Goal: Task Accomplishment & Management: Manage account settings

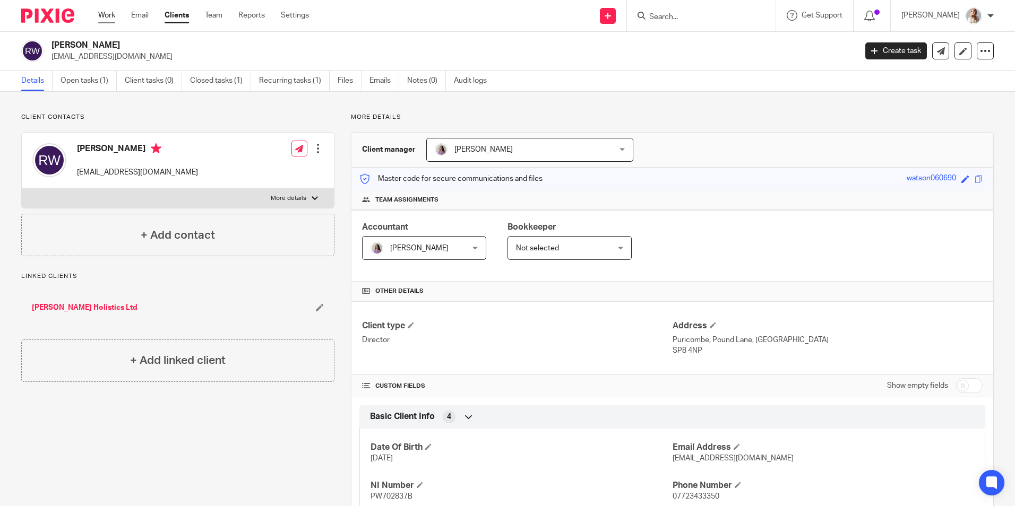
click at [108, 18] on link "Work" at bounding box center [106, 15] width 17 height 11
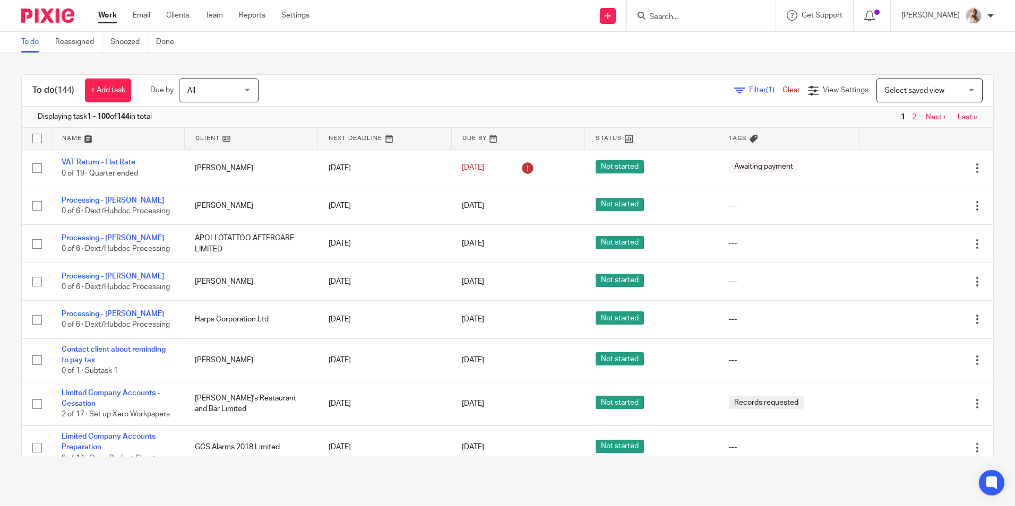
drag, startPoint x: 684, startPoint y: 24, endPoint x: 681, endPoint y: 14, distance: 10.1
click at [681, 19] on div at bounding box center [701, 15] width 149 height 31
click at [681, 14] on input "Search" at bounding box center [696, 18] width 96 height 10
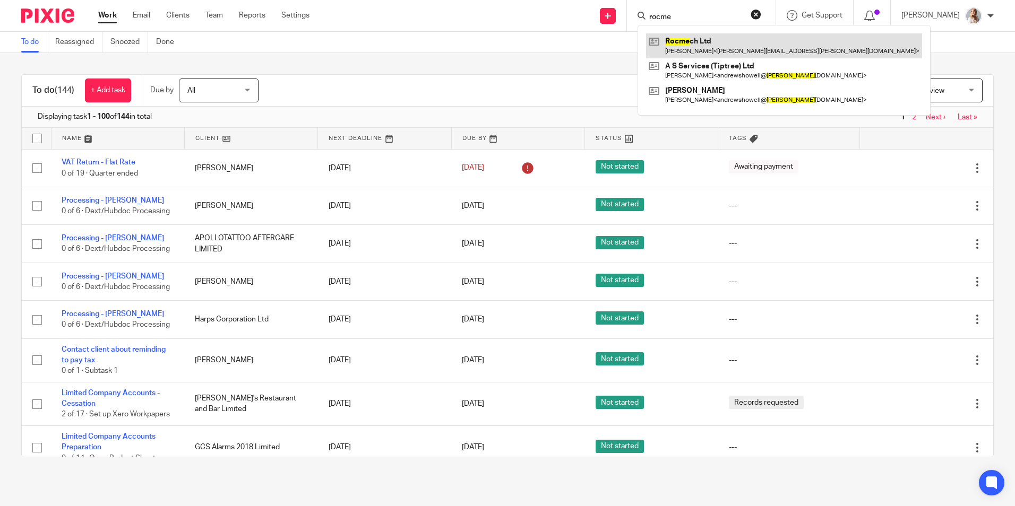
type input "rocme"
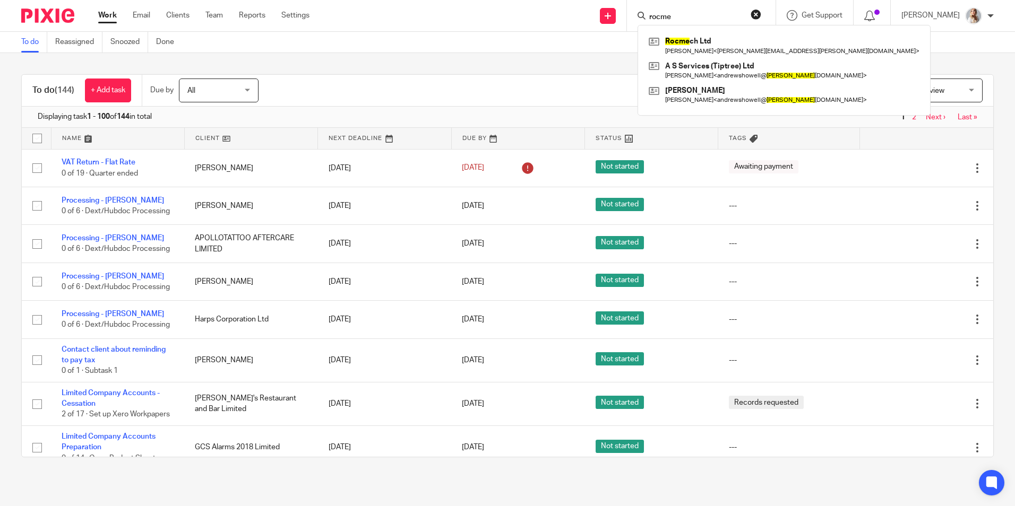
click at [694, 5] on div "rocme Rocme ch Ltd Robert Castelletti < robert.castelletti@hotmail.co.uk > A S …" at bounding box center [701, 15] width 149 height 31
drag, startPoint x: 695, startPoint y: 13, endPoint x: 627, endPoint y: 19, distance: 68.2
click at [627, 19] on div "Send new email Create task Add client Request signature rocme Rocme ch Ltd Robe…" at bounding box center [669, 15] width 689 height 31
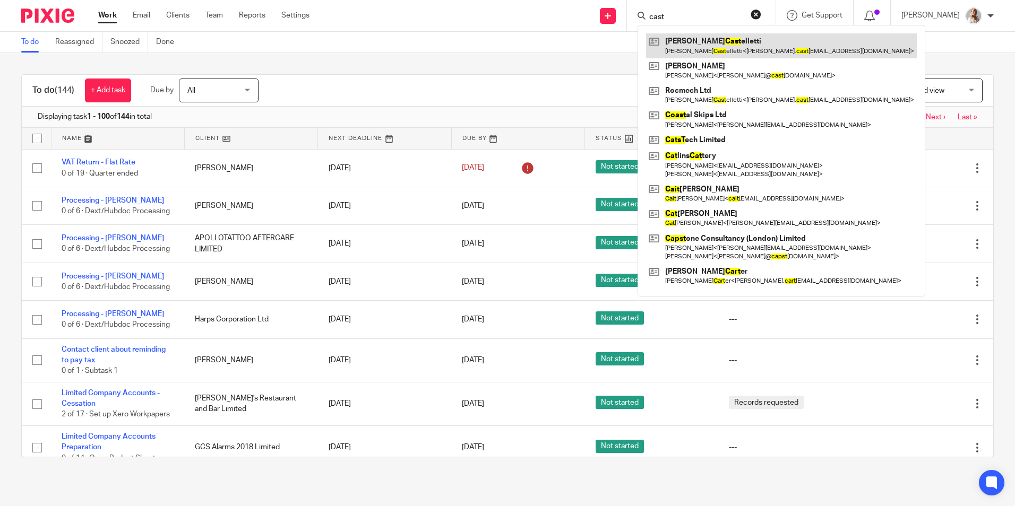
type input "cast"
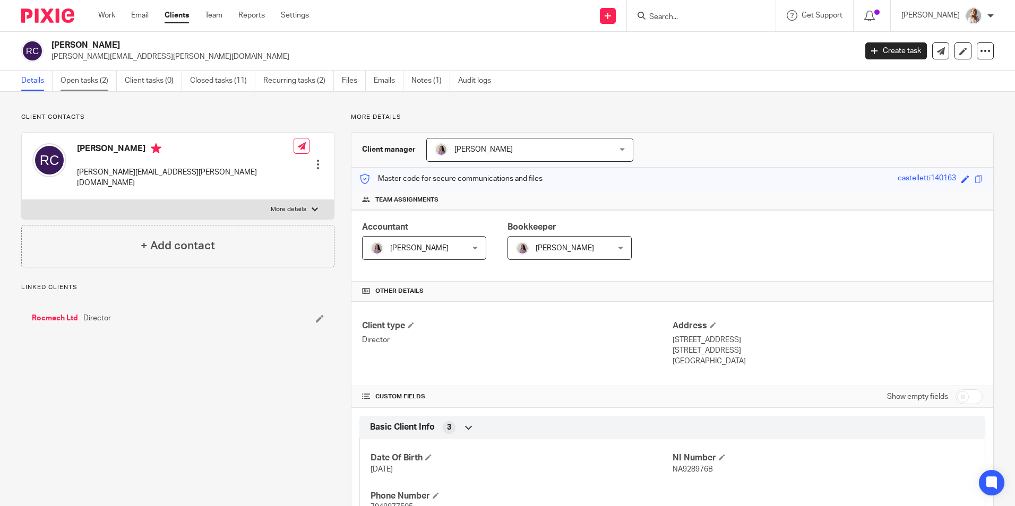
click at [76, 79] on link "Open tasks (2)" at bounding box center [88, 81] width 56 height 21
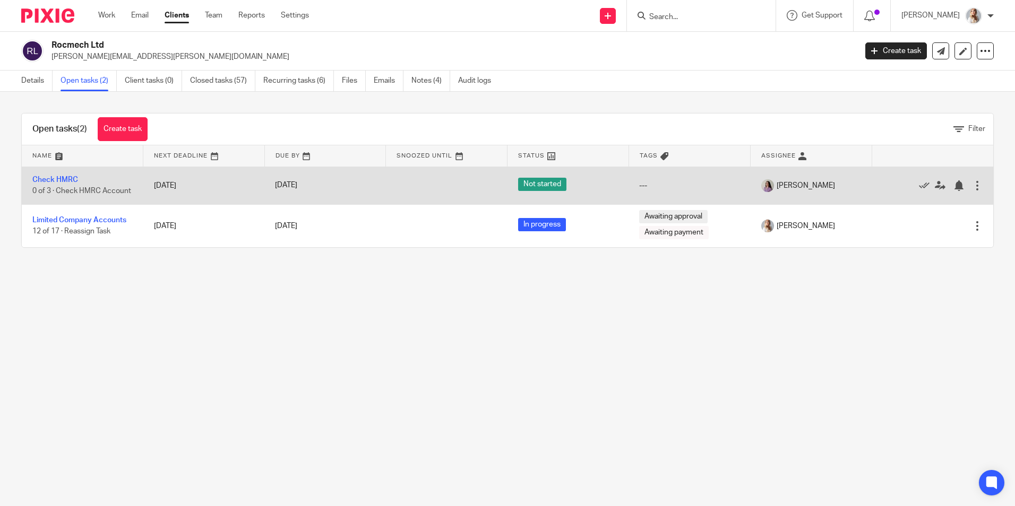
drag, startPoint x: 57, startPoint y: 219, endPoint x: 71, endPoint y: 204, distance: 21.0
click at [57, 219] on link "Limited Company Accounts" at bounding box center [79, 220] width 94 height 7
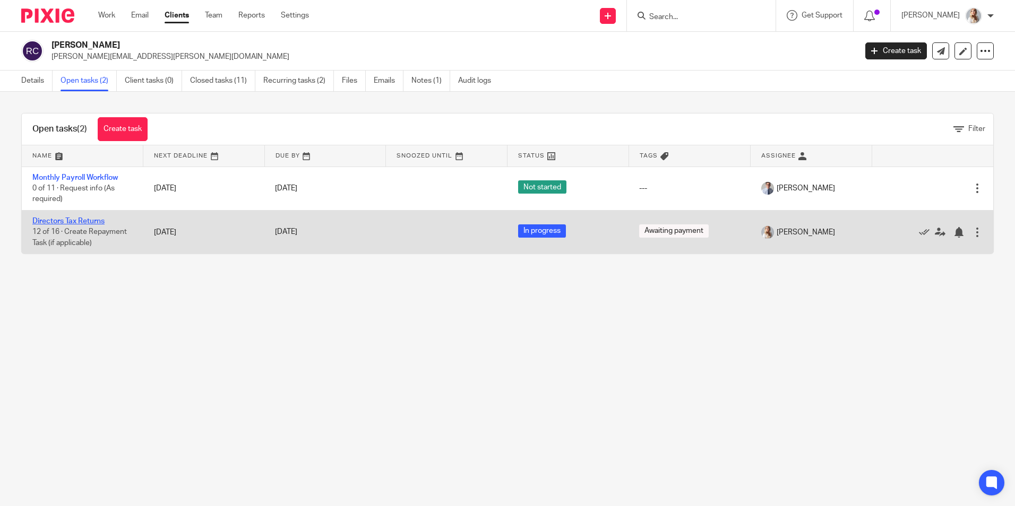
click at [88, 218] on link "Directors Tax Returns" at bounding box center [68, 221] width 72 height 7
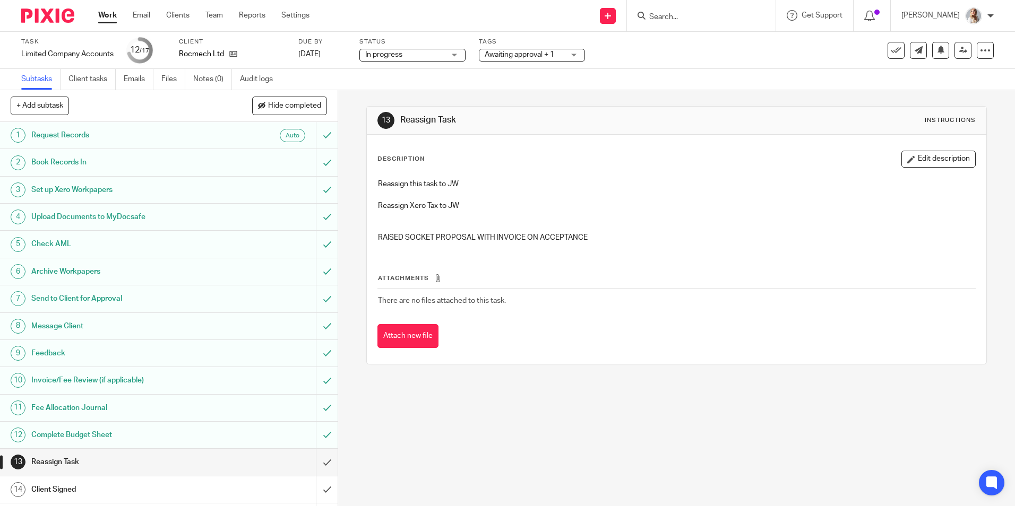
click at [539, 58] on span "Awaiting approval + 1" at bounding box center [520, 54] width 70 height 7
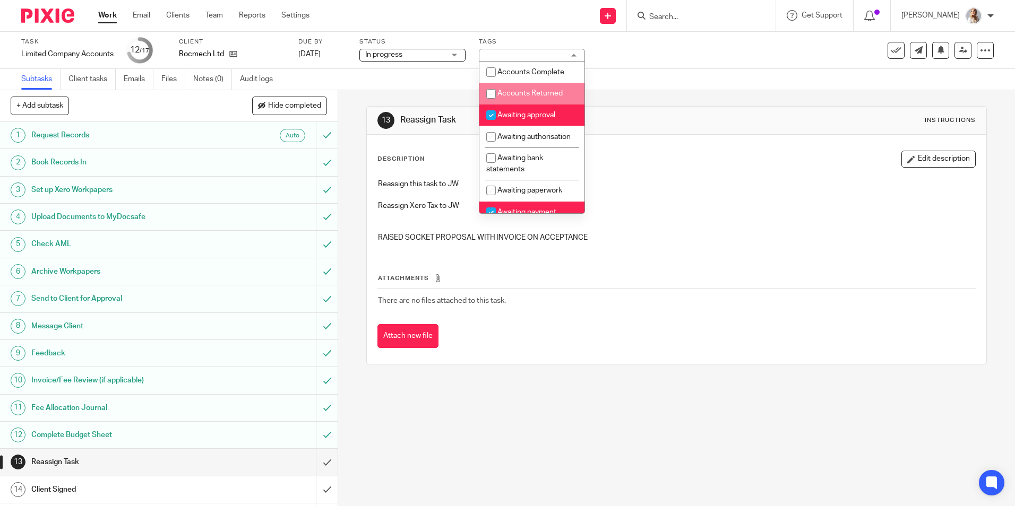
click at [514, 118] on span "Awaiting approval" at bounding box center [526, 114] width 58 height 7
click at [516, 109] on li "Awaiting approval" at bounding box center [531, 116] width 105 height 22
checkbox input "true"
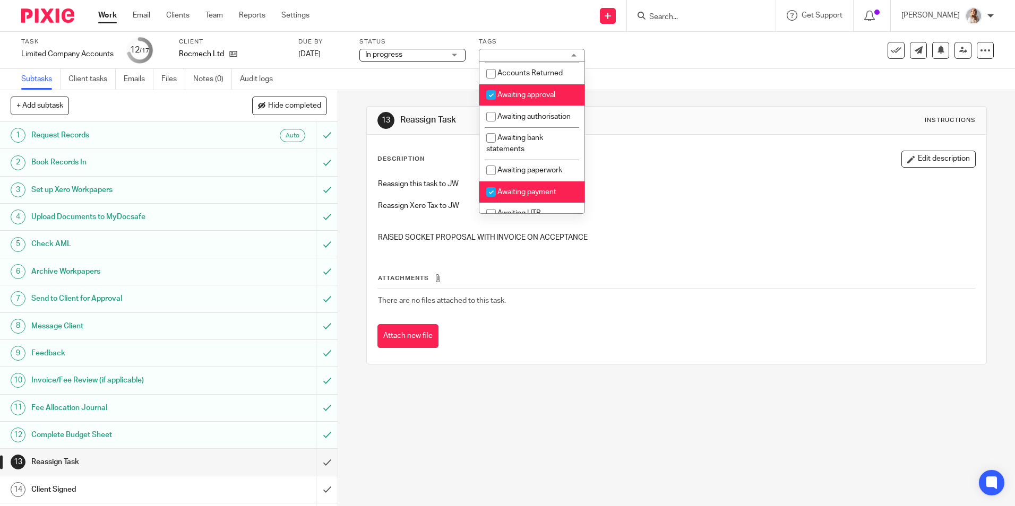
scroll to position [53, 0]
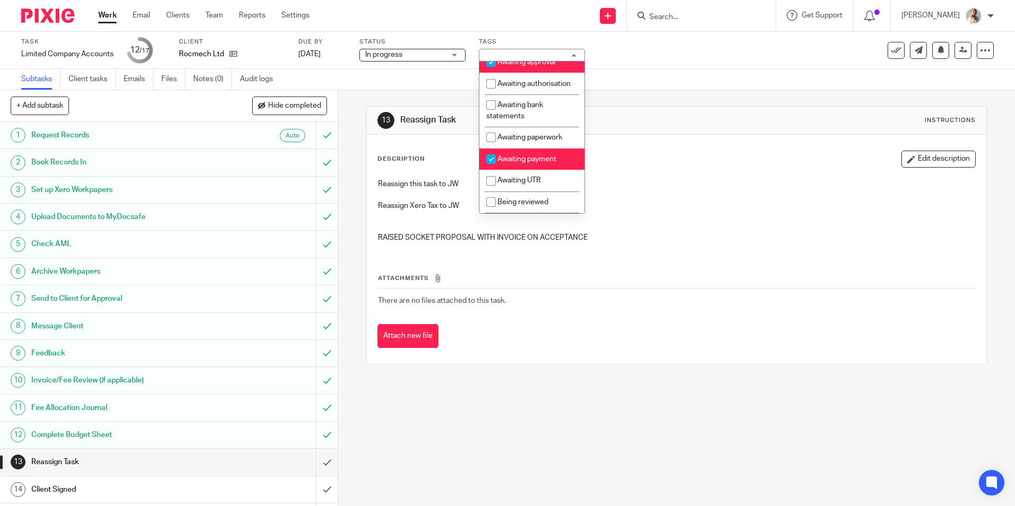
click at [519, 165] on li "Awaiting payment" at bounding box center [531, 160] width 105 height 22
checkbox input "false"
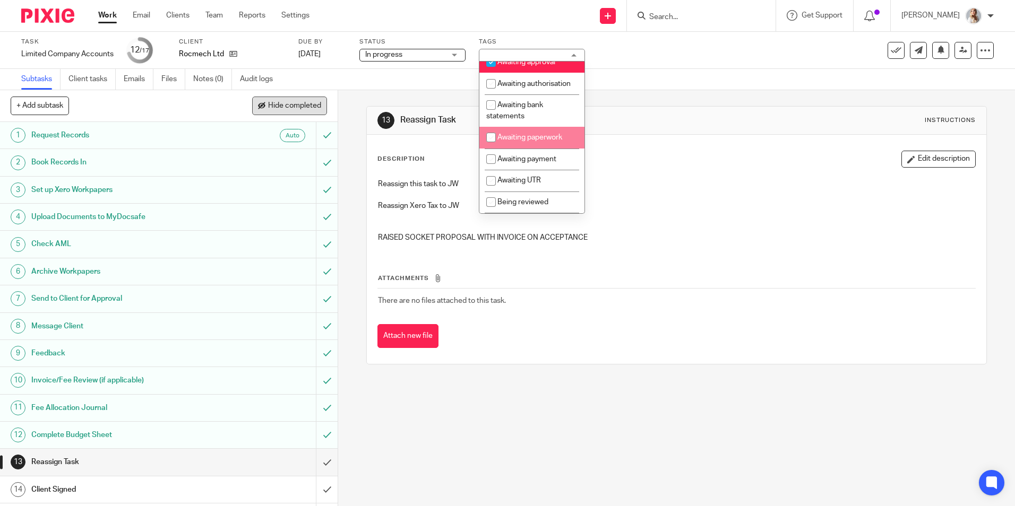
click at [295, 102] on span "Hide completed" at bounding box center [294, 106] width 53 height 8
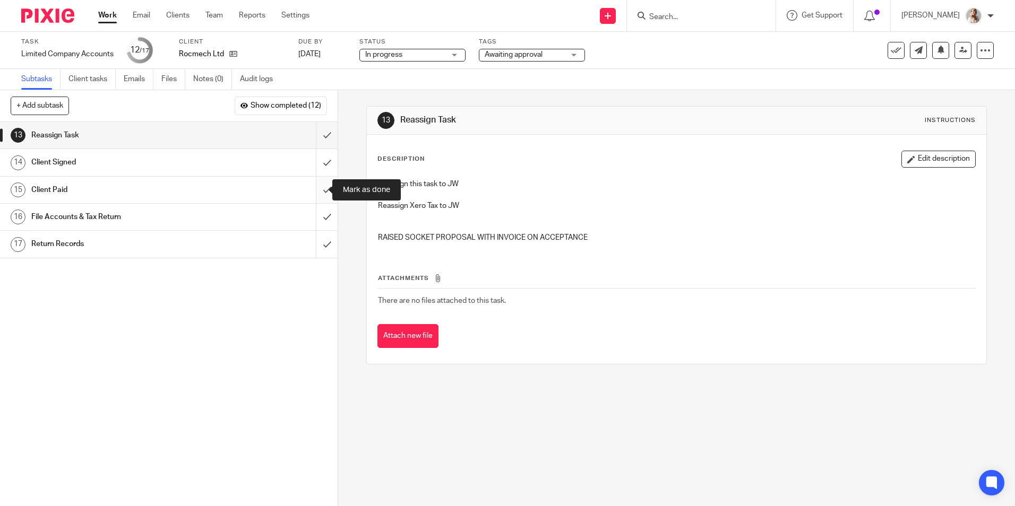
click at [316, 183] on input "submit" at bounding box center [169, 190] width 338 height 27
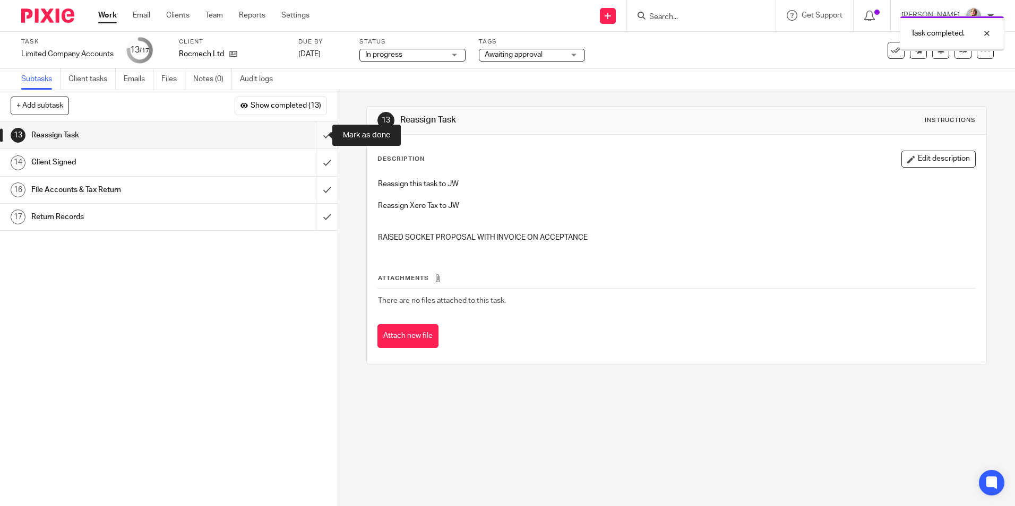
click at [316, 136] on input "submit" at bounding box center [169, 135] width 338 height 27
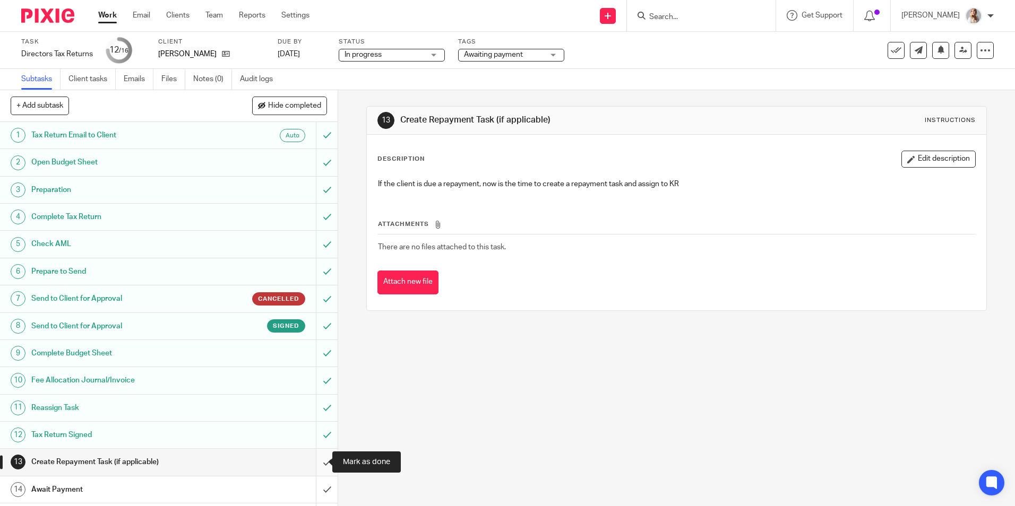
click at [312, 461] on input "submit" at bounding box center [169, 462] width 338 height 27
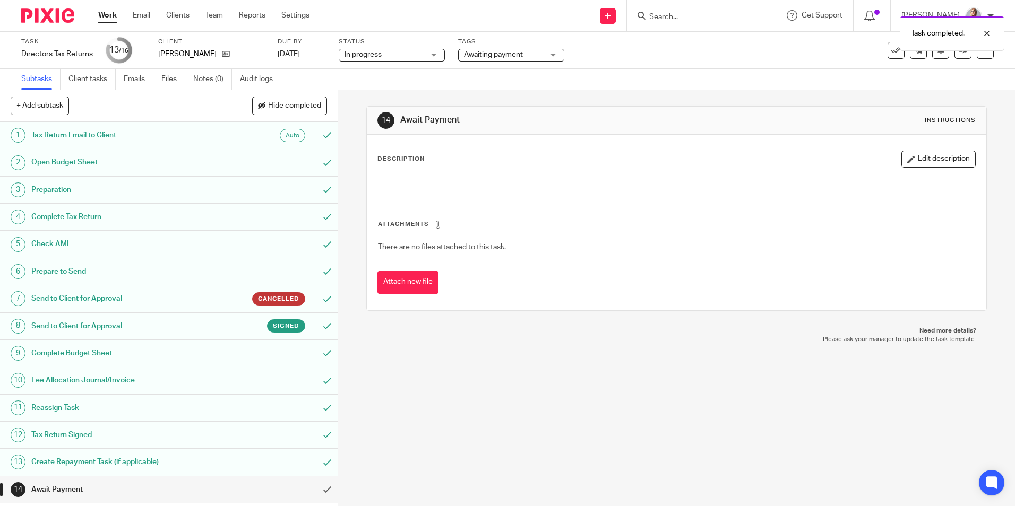
click at [282, 95] on div "+ Add subtask Hide completed Cancel + Add" at bounding box center [169, 106] width 338 height 32
click at [285, 100] on button "Hide completed" at bounding box center [289, 106] width 75 height 18
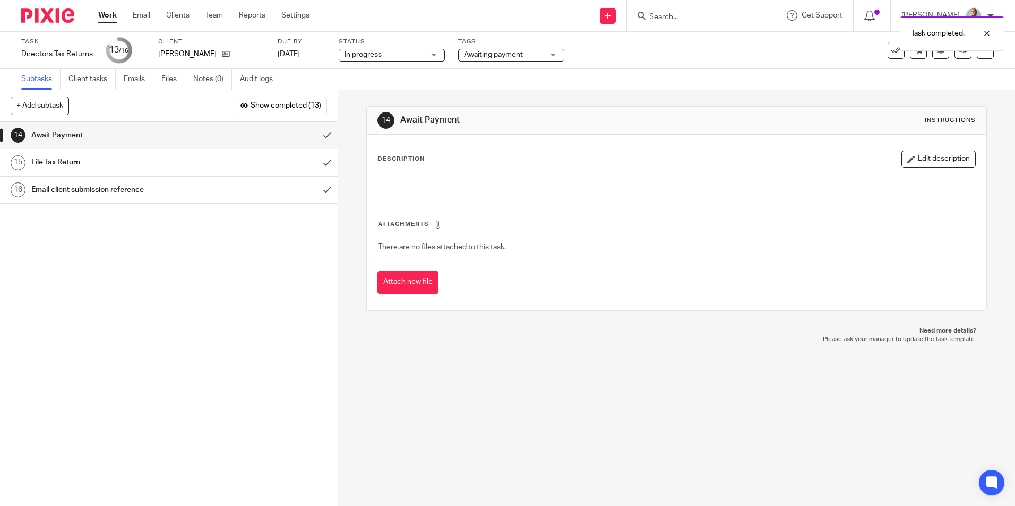
click at [533, 53] on span "Awaiting payment" at bounding box center [504, 54] width 80 height 11
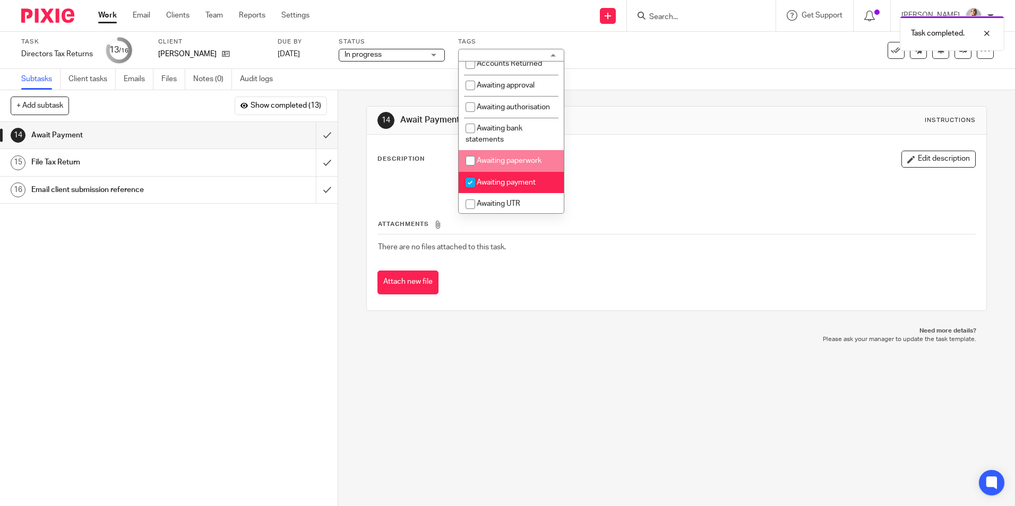
scroll to position [53, 0]
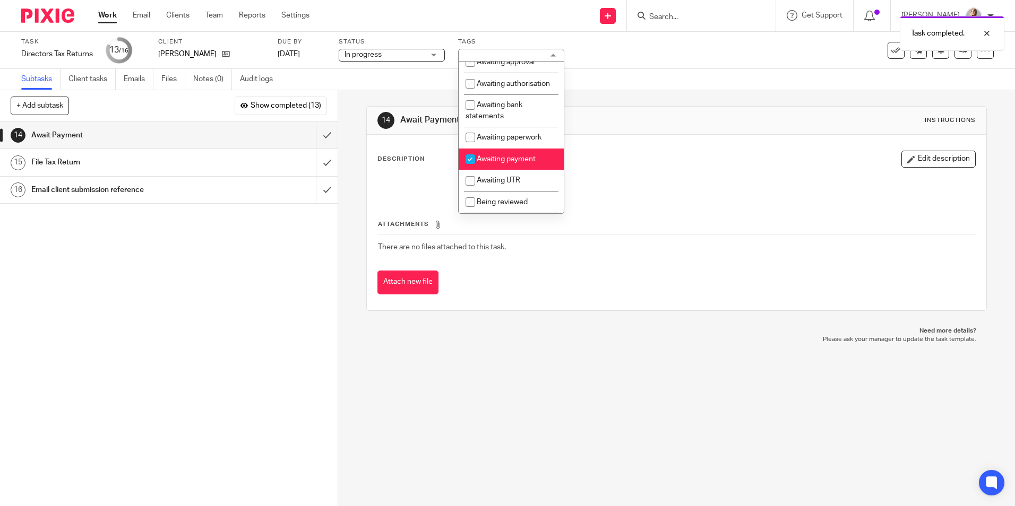
click at [494, 163] on span "Awaiting payment" at bounding box center [506, 158] width 59 height 7
checkbox input "false"
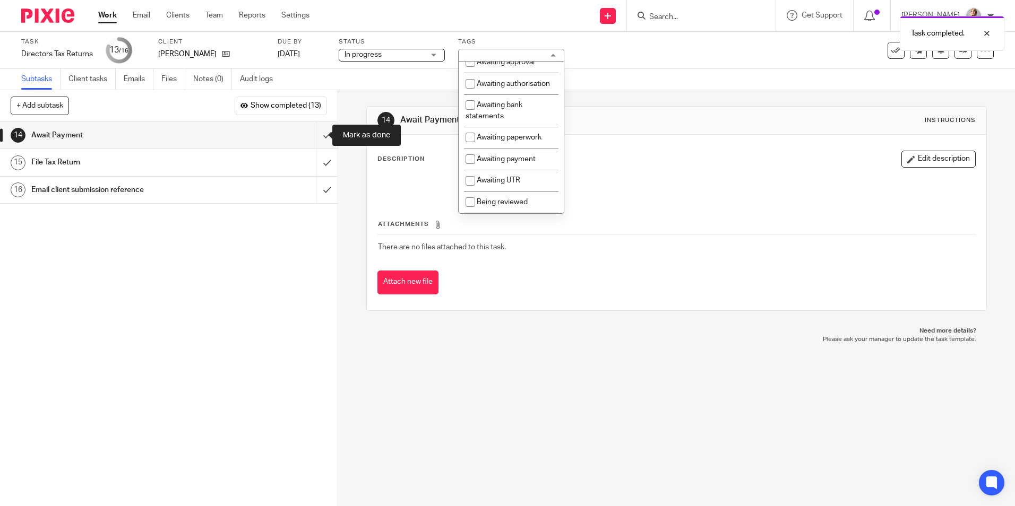
drag, startPoint x: 321, startPoint y: 129, endPoint x: 433, endPoint y: 138, distance: 112.3
click at [321, 129] on input "submit" at bounding box center [169, 135] width 338 height 27
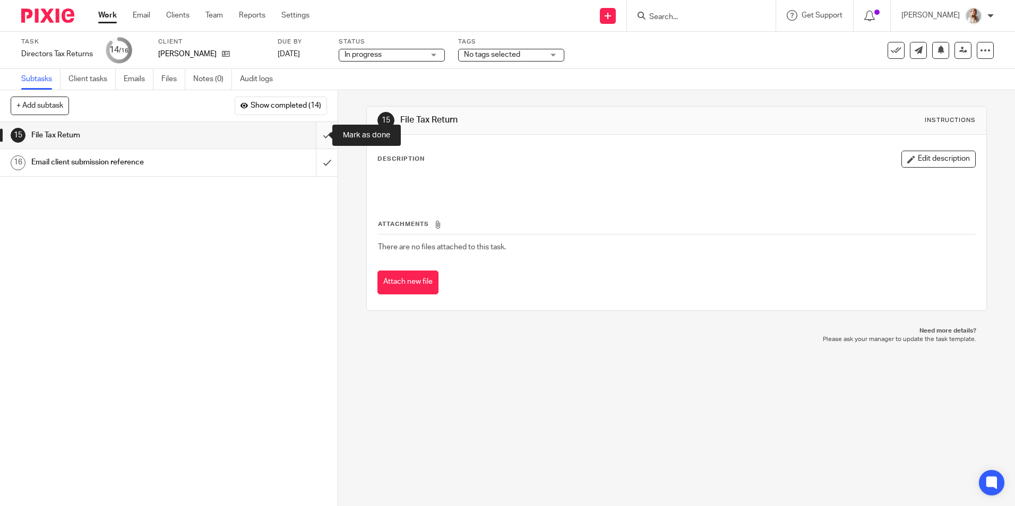
click at [308, 135] on input "submit" at bounding box center [169, 135] width 338 height 27
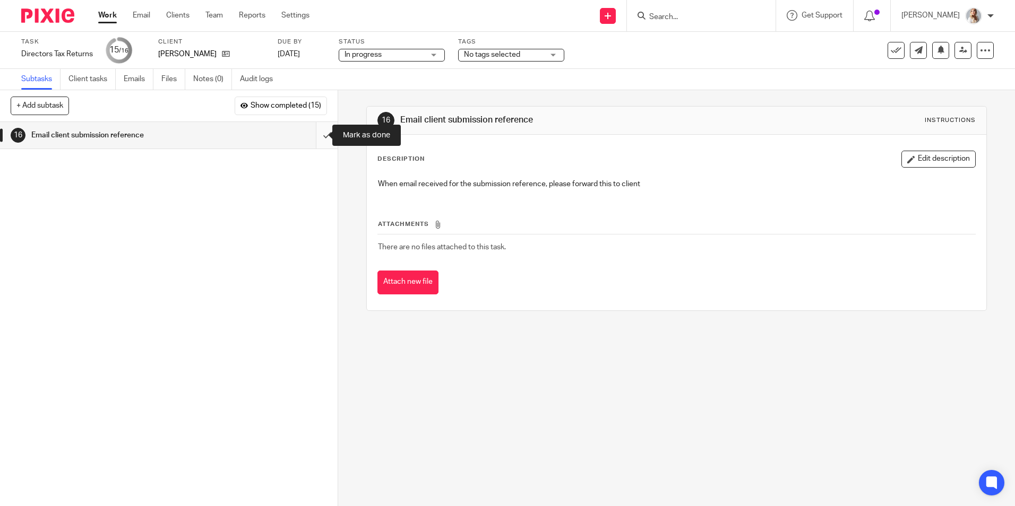
click at [314, 140] on input "submit" at bounding box center [169, 135] width 338 height 27
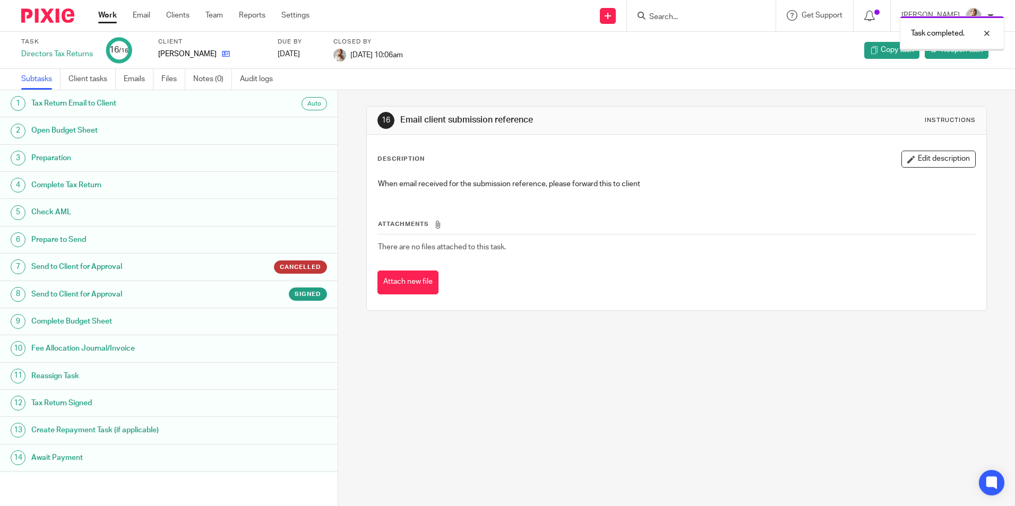
drag, startPoint x: 0, startPoint y: 0, endPoint x: 227, endPoint y: 54, distance: 233.4
click at [227, 54] on icon at bounding box center [226, 54] width 8 height 8
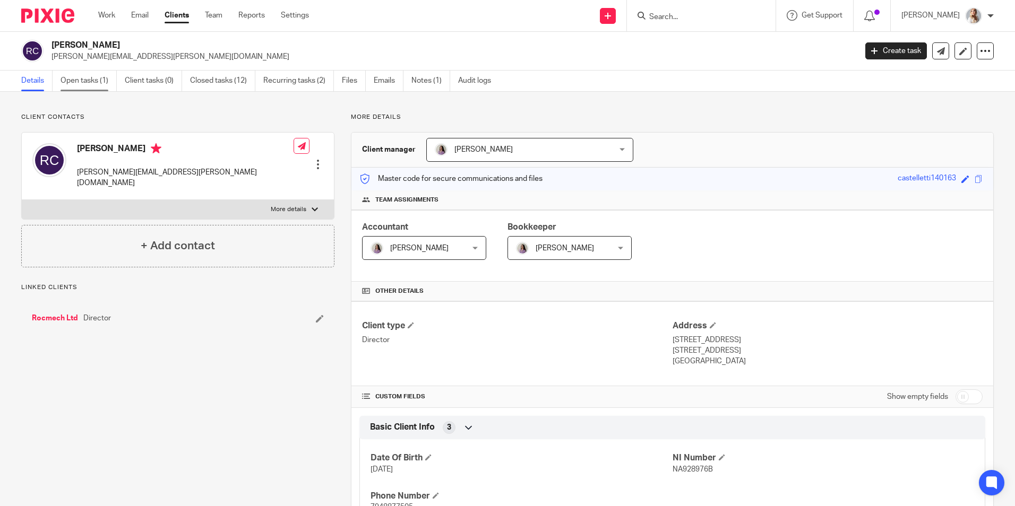
click at [81, 80] on link "Open tasks (1)" at bounding box center [88, 81] width 56 height 21
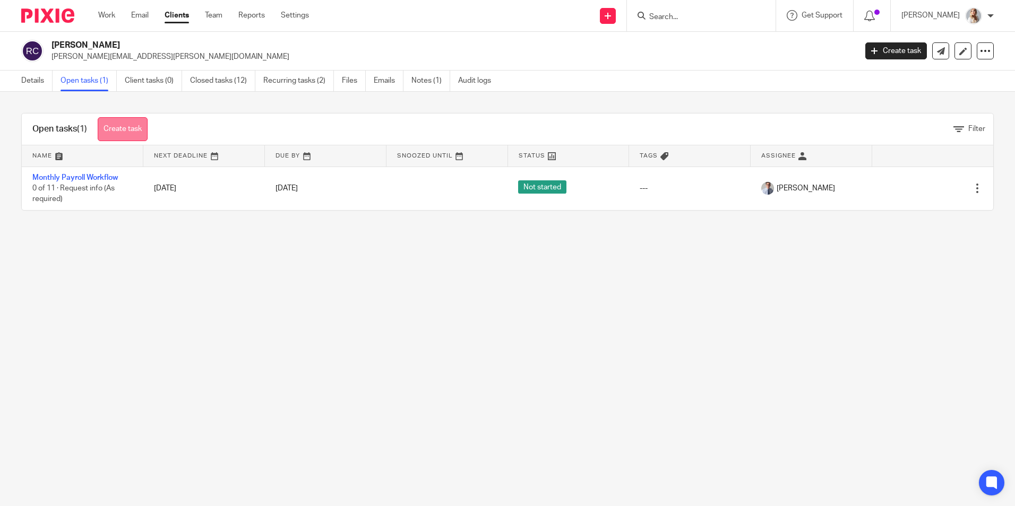
click at [120, 129] on link "Create task" at bounding box center [123, 129] width 50 height 24
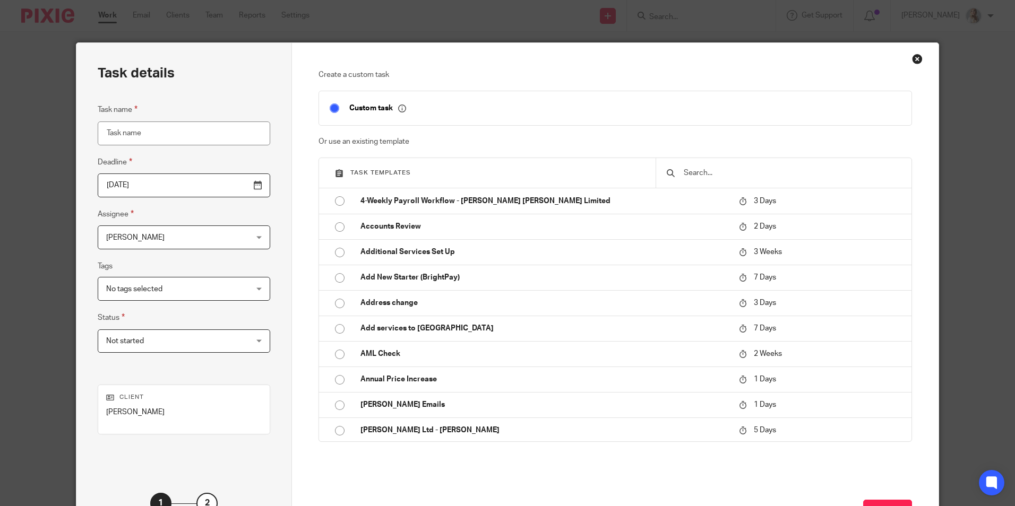
click at [693, 181] on div at bounding box center [783, 173] width 256 height 30
click at [691, 176] on input "text" at bounding box center [791, 173] width 218 height 12
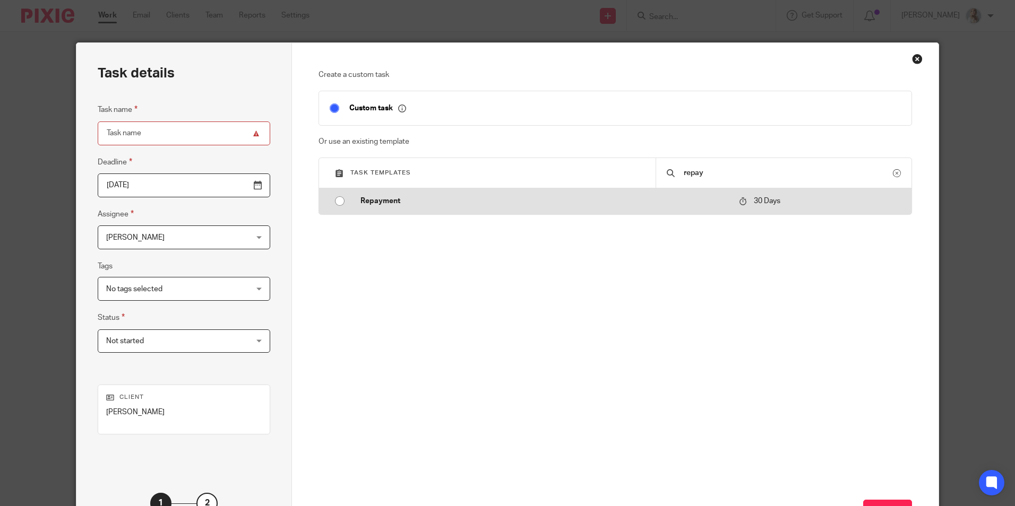
type input "repay"
click at [435, 205] on p "Repayment" at bounding box center [544, 201] width 368 height 11
type input "2025-09-18"
type input "Repayment"
checkbox input "false"
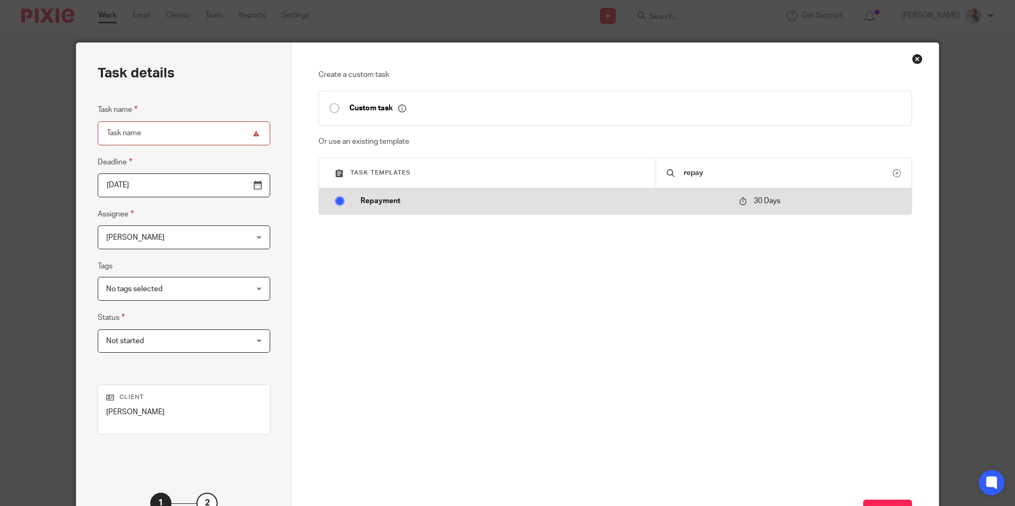
radio input "true"
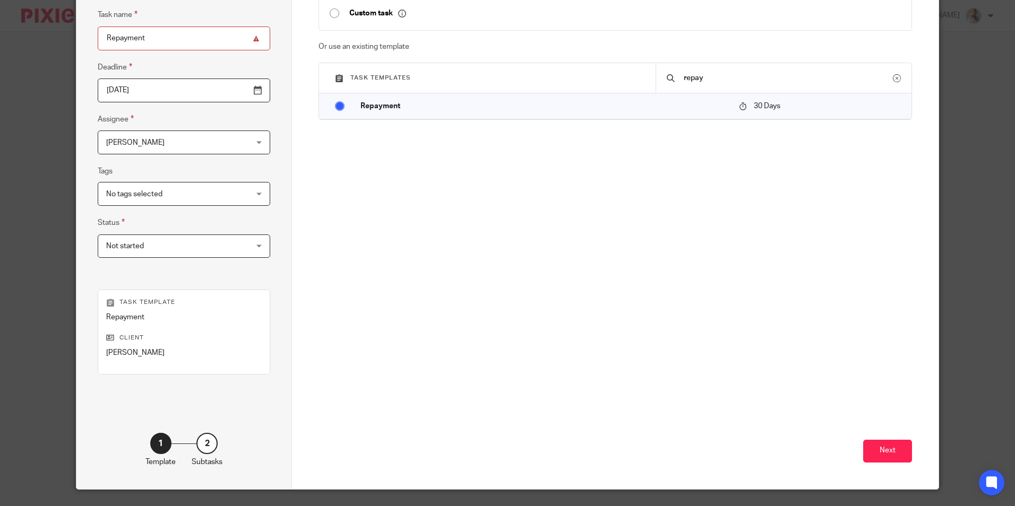
scroll to position [106, 0]
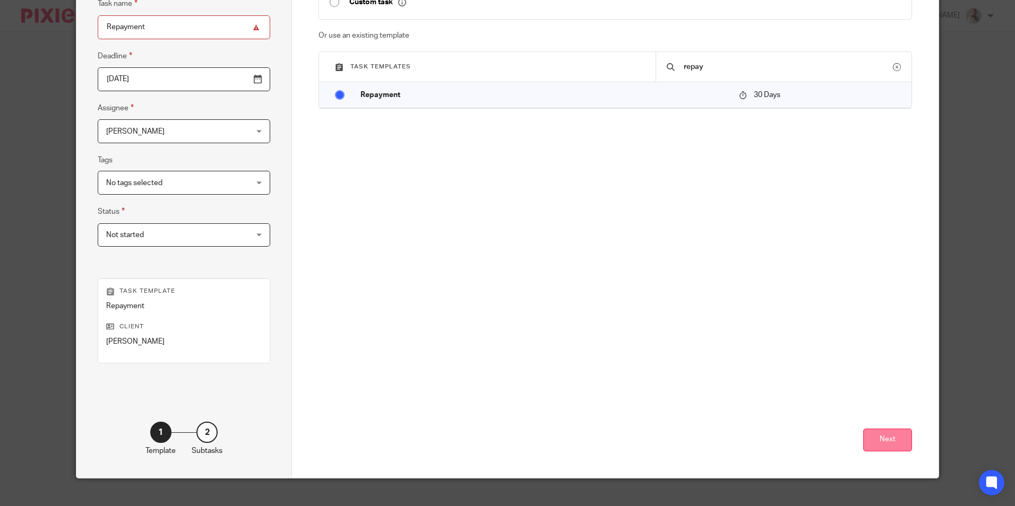
click at [879, 439] on button "Next" at bounding box center [887, 440] width 49 height 23
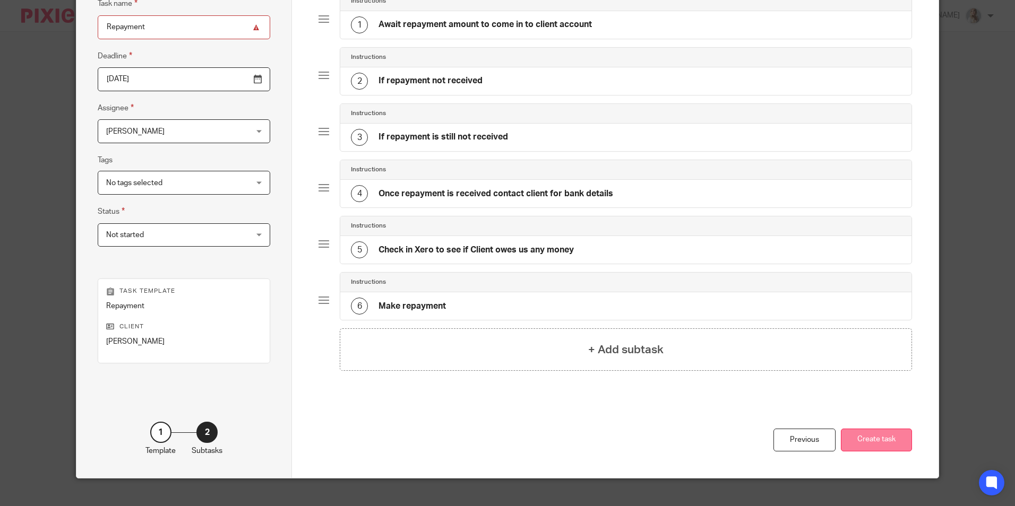
click at [884, 437] on button "Create task" at bounding box center [876, 440] width 71 height 23
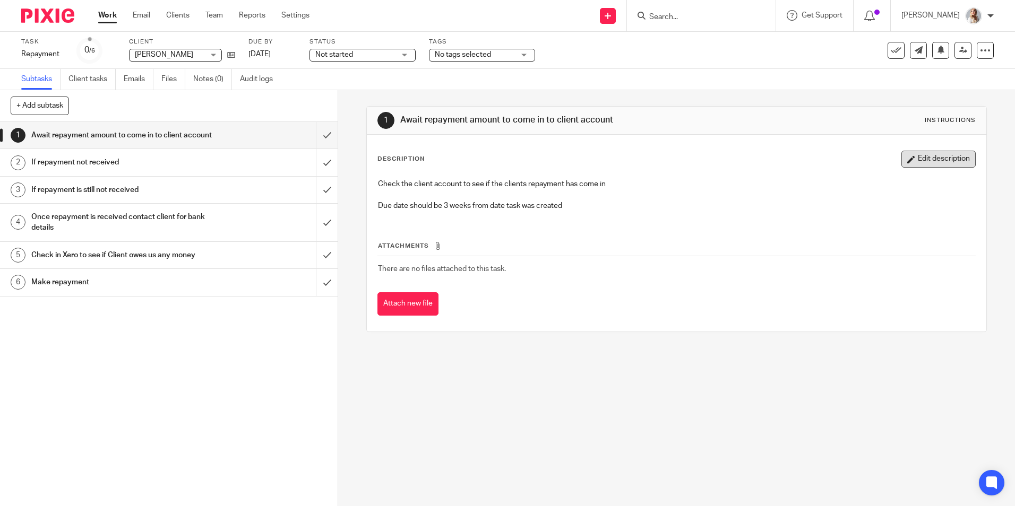
click at [926, 166] on button "Edit description" at bounding box center [938, 159] width 74 height 17
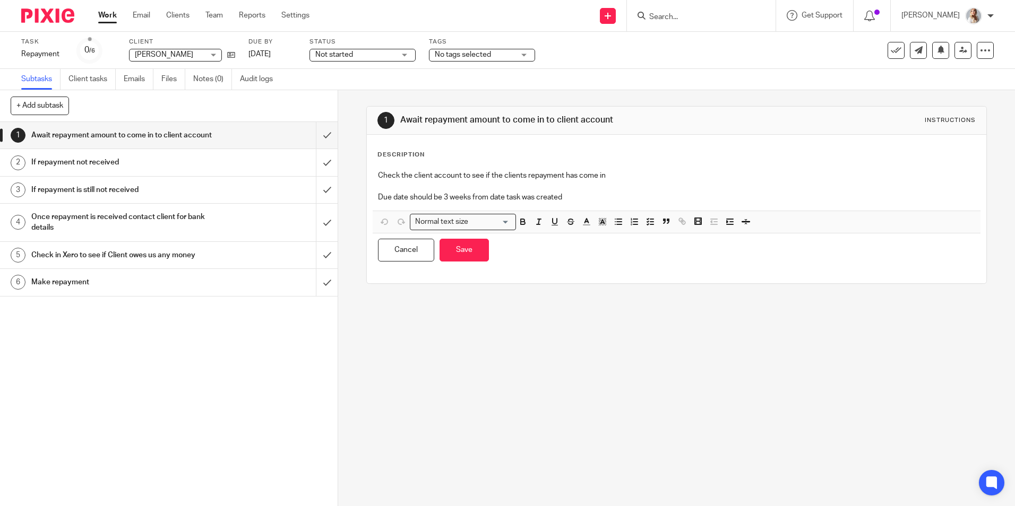
drag, startPoint x: 589, startPoint y: 200, endPoint x: 591, endPoint y: 193, distance: 6.9
click at [590, 197] on p "Due date should be 3 weeks from date task was created" at bounding box center [676, 197] width 596 height 11
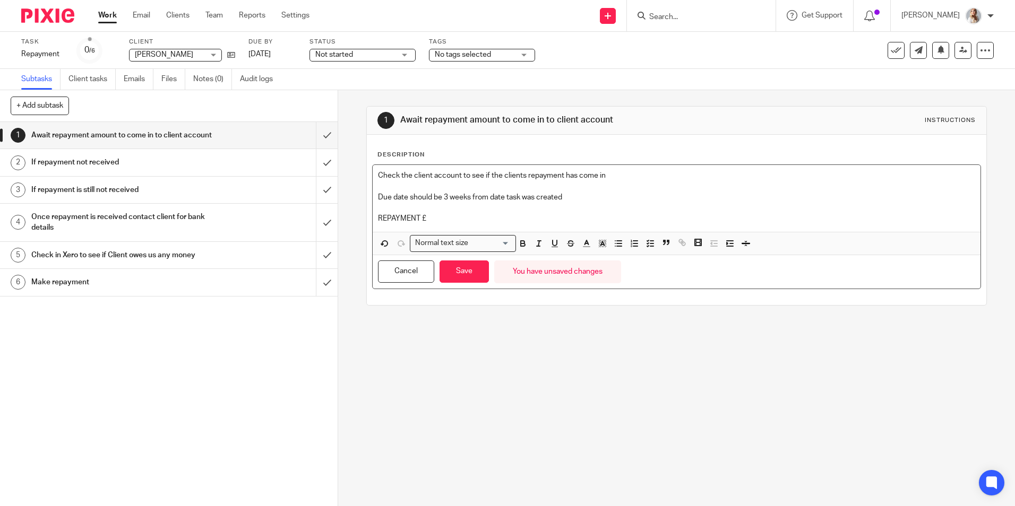
click at [473, 221] on p "REPAYMENT £" at bounding box center [676, 218] width 596 height 11
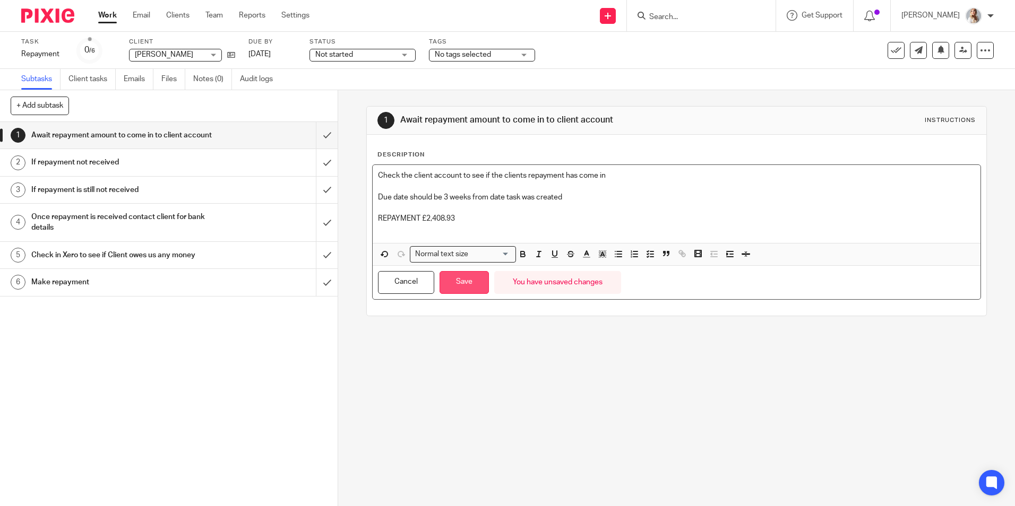
click at [474, 280] on button "Save" at bounding box center [463, 282] width 49 height 23
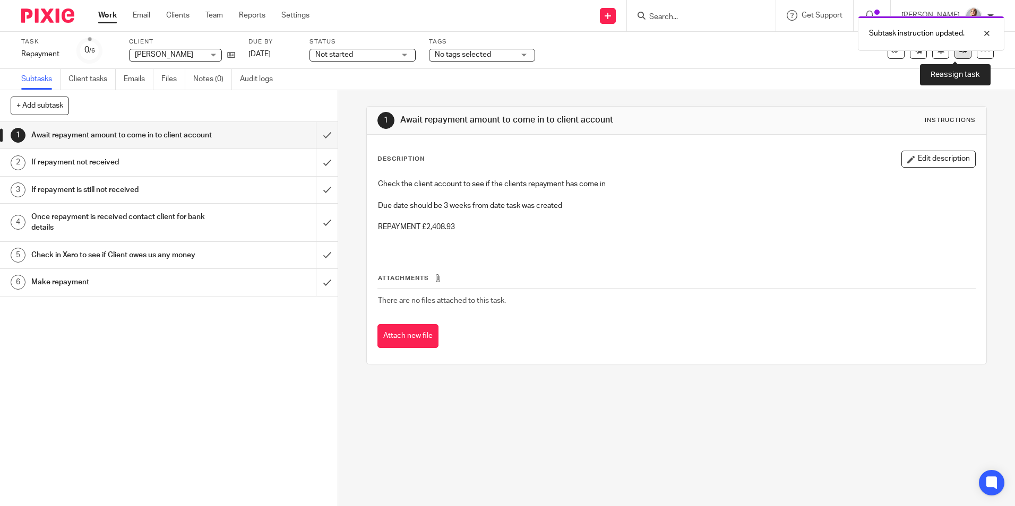
click at [954, 55] on link at bounding box center [962, 50] width 17 height 17
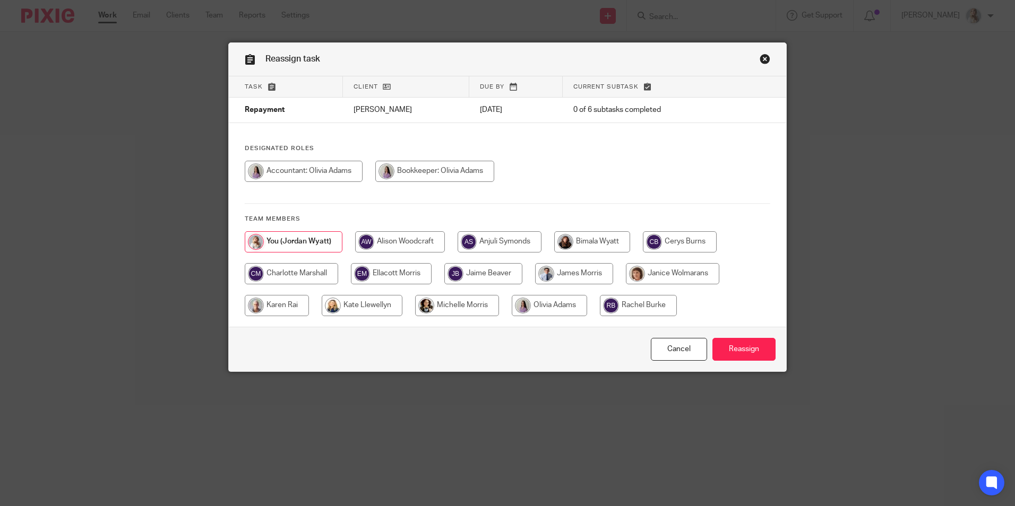
click at [282, 311] on input "radio" at bounding box center [277, 305] width 64 height 21
radio input "true"
click at [719, 351] on input "Reassign" at bounding box center [743, 349] width 63 height 23
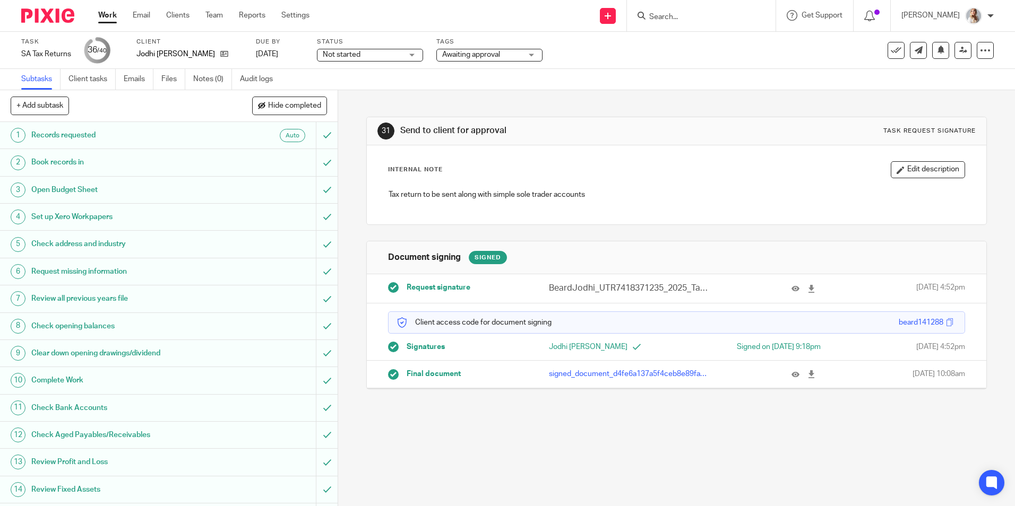
click at [466, 59] on span "Awaiting approval" at bounding box center [482, 54] width 80 height 11
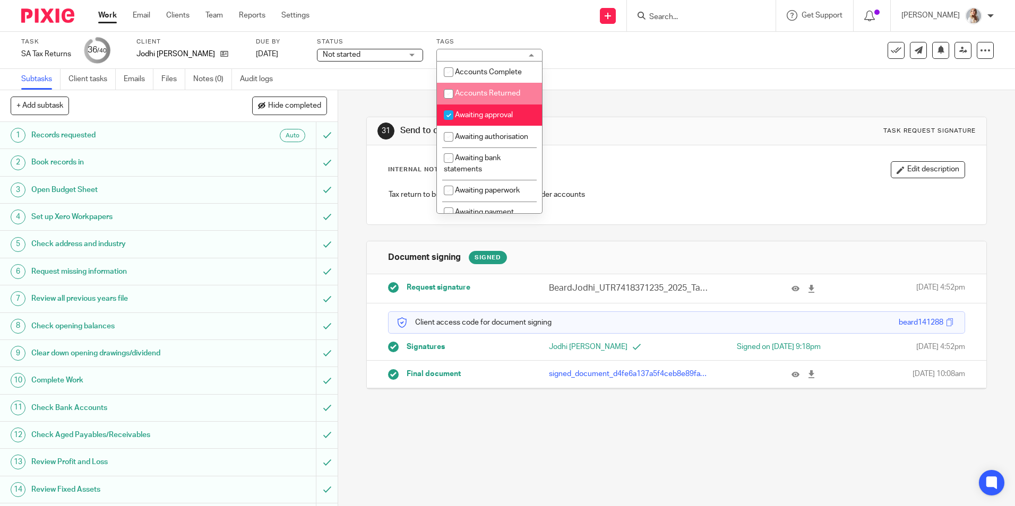
click at [469, 106] on li "Awaiting approval" at bounding box center [489, 116] width 105 height 22
checkbox input "false"
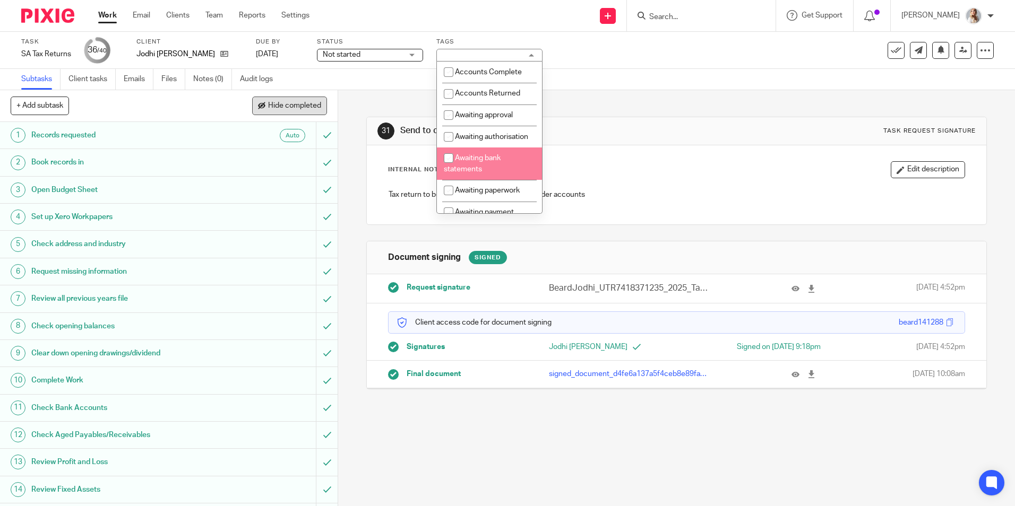
click at [289, 109] on span "Hide completed" at bounding box center [294, 106] width 53 height 8
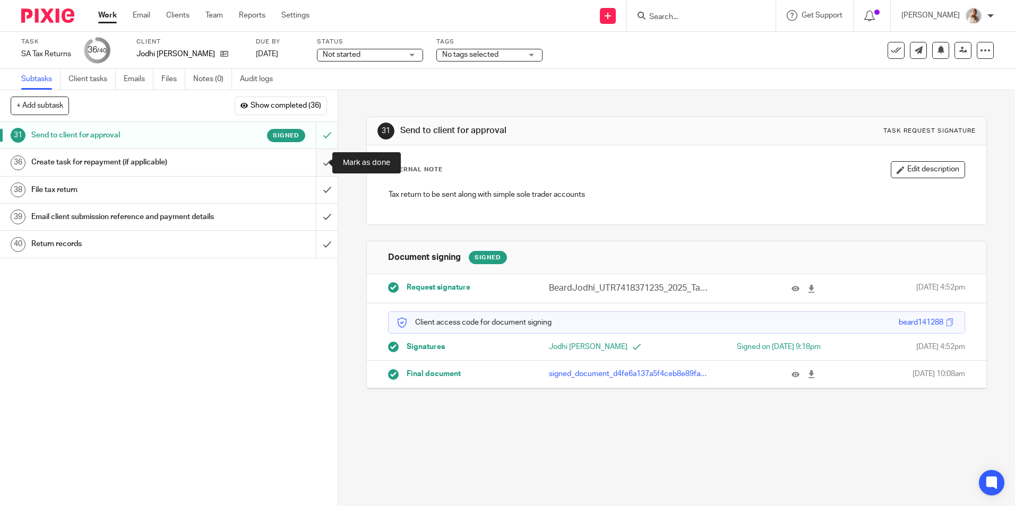
click at [312, 164] on input "submit" at bounding box center [169, 162] width 338 height 27
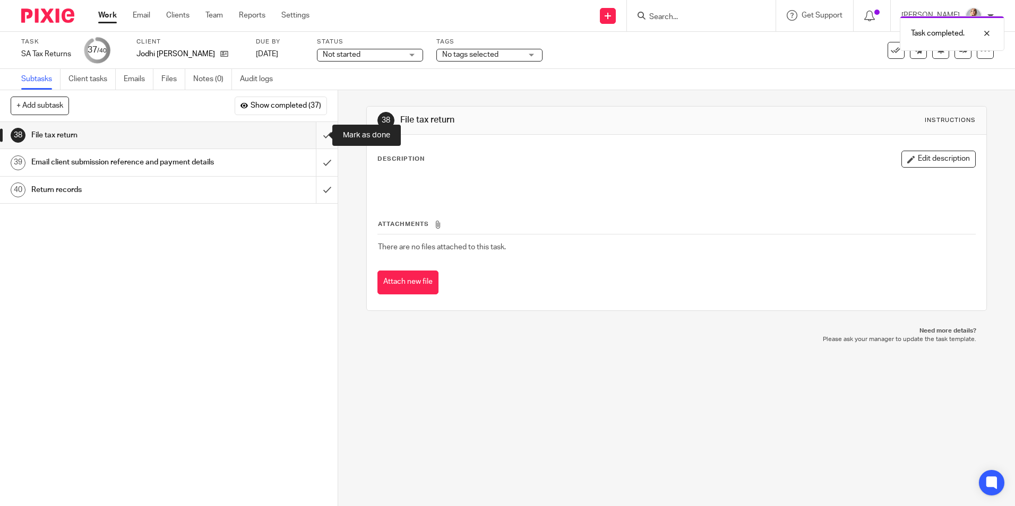
click at [314, 135] on input "submit" at bounding box center [169, 135] width 338 height 27
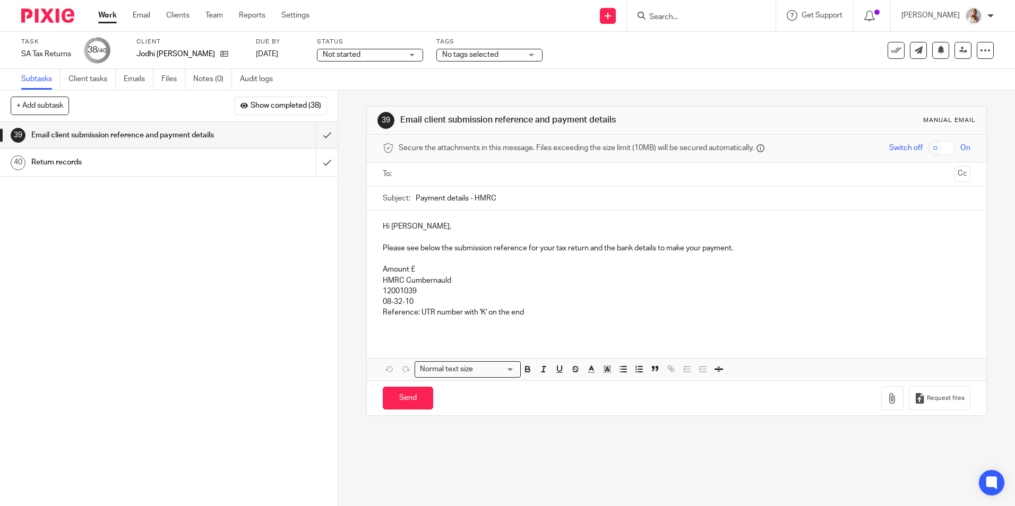
click at [437, 179] on input "text" at bounding box center [675, 174] width 547 height 12
click at [455, 270] on p "Amount £" at bounding box center [676, 271] width 587 height 11
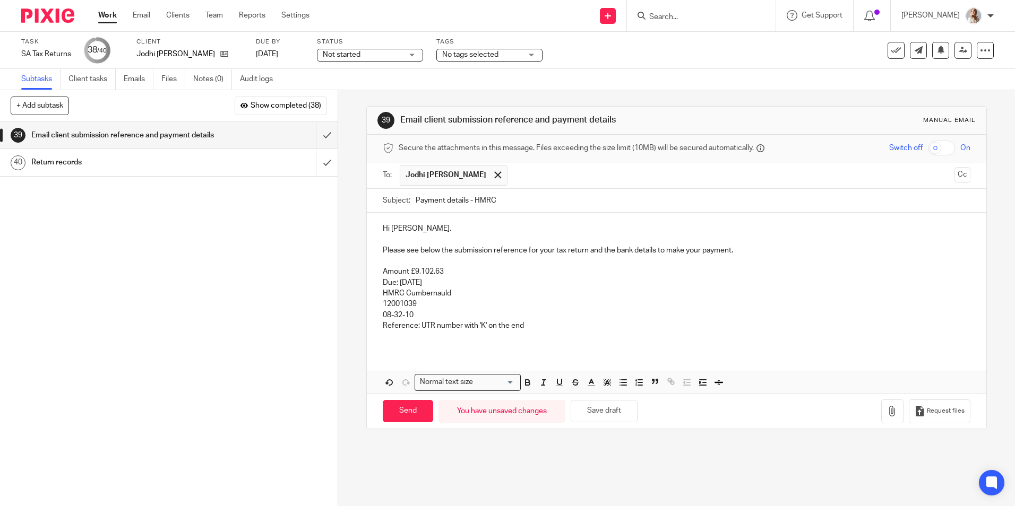
click at [532, 316] on p "08-32-10" at bounding box center [676, 315] width 587 height 11
click at [527, 326] on p "Reference: UTR number with 'K' on the end" at bounding box center [676, 326] width 587 height 11
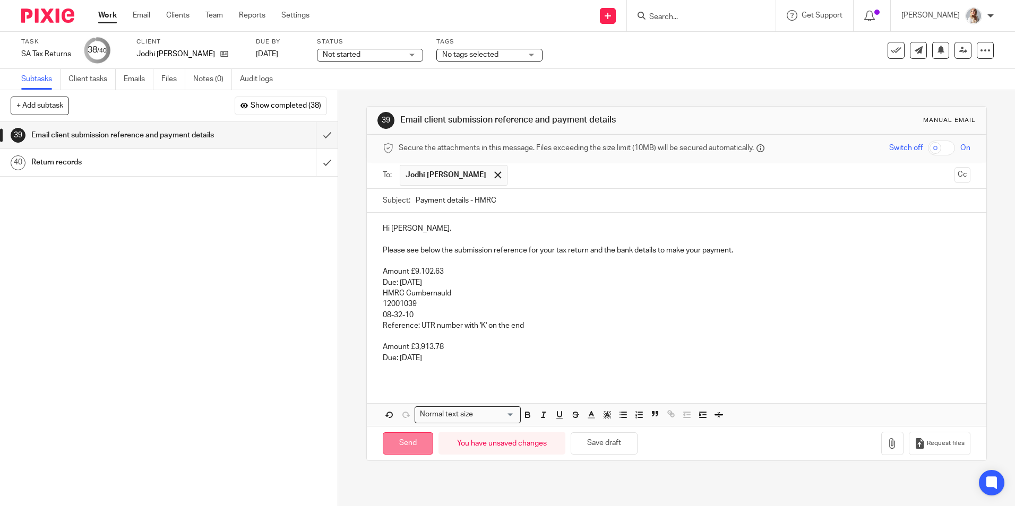
click at [417, 436] on input "Send" at bounding box center [408, 443] width 50 height 23
type input "Sent"
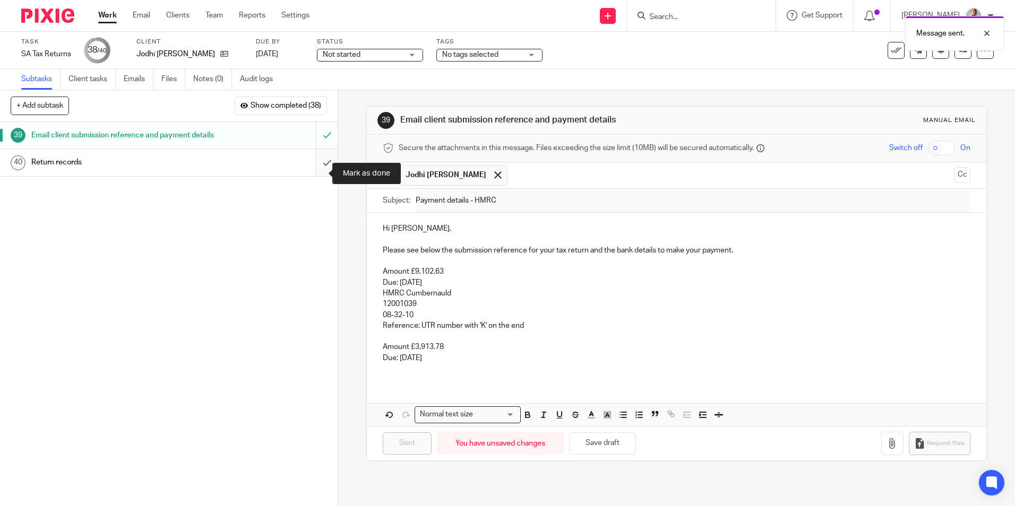
click at [324, 171] on input "submit" at bounding box center [169, 162] width 338 height 27
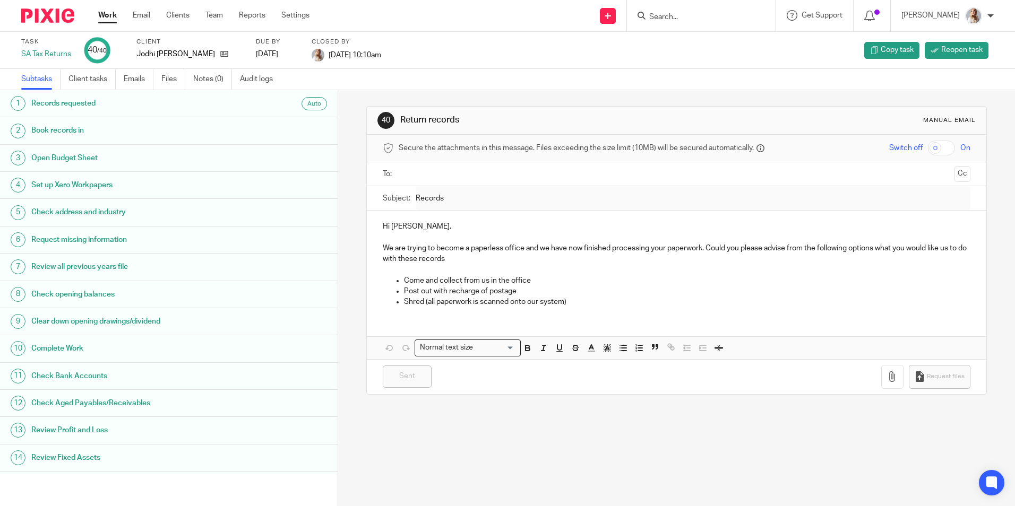
click at [107, 20] on link "Work" at bounding box center [107, 15] width 19 height 11
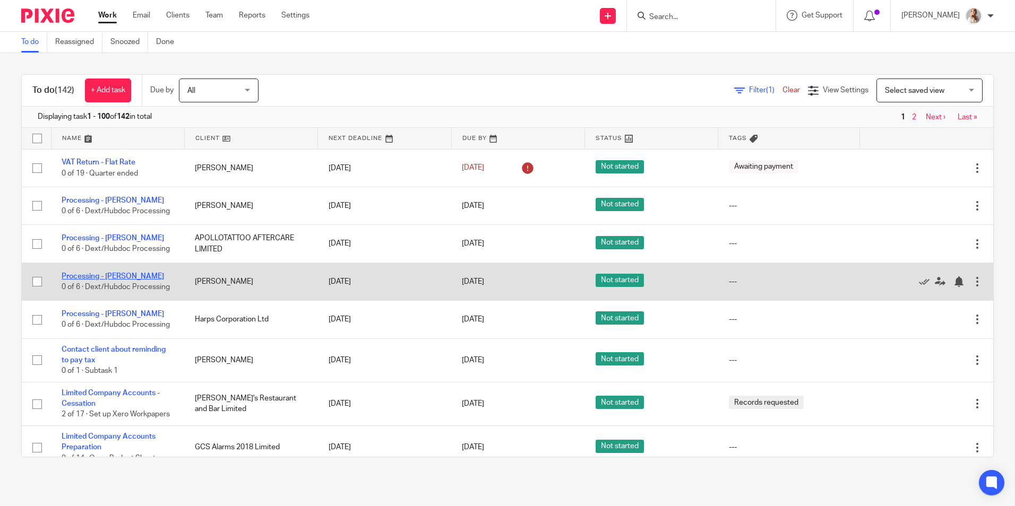
click at [114, 277] on link "Processing - [PERSON_NAME]" at bounding box center [113, 276] width 102 height 7
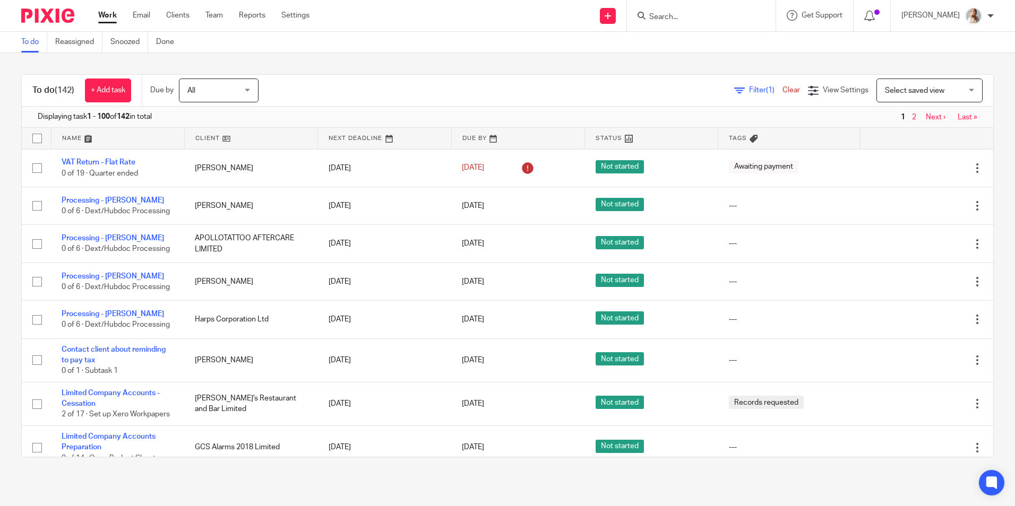
click at [694, 15] on input "Search" at bounding box center [696, 18] width 96 height 10
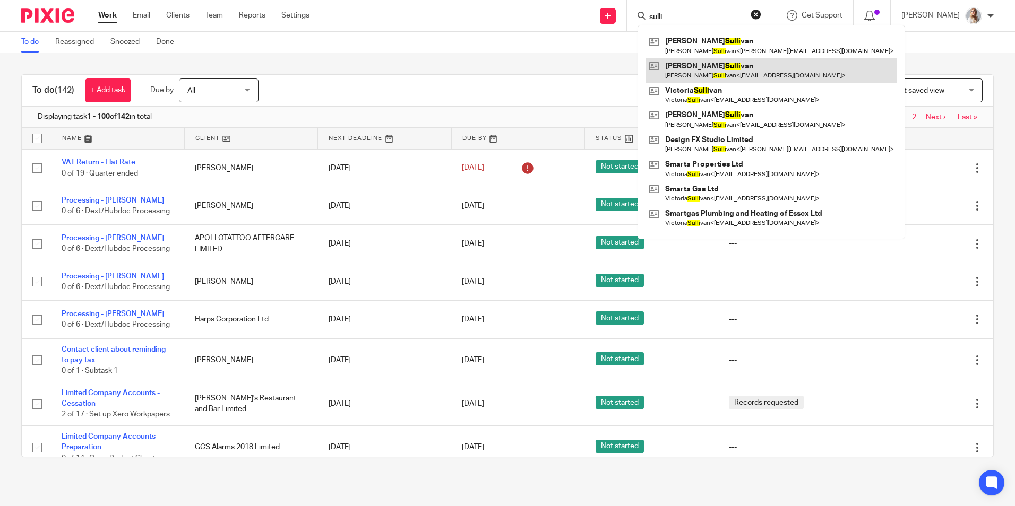
type input "sulli"
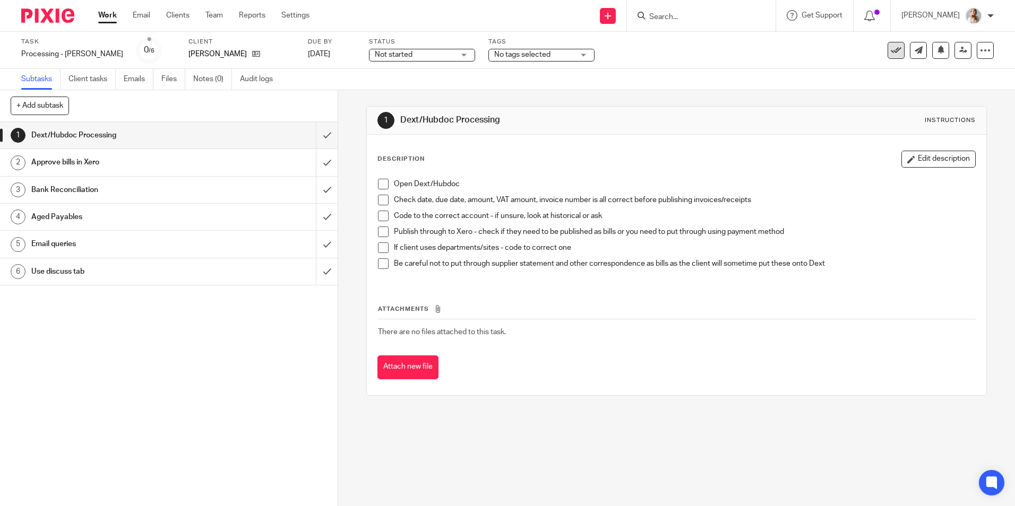
click at [890, 50] on icon at bounding box center [895, 50] width 11 height 11
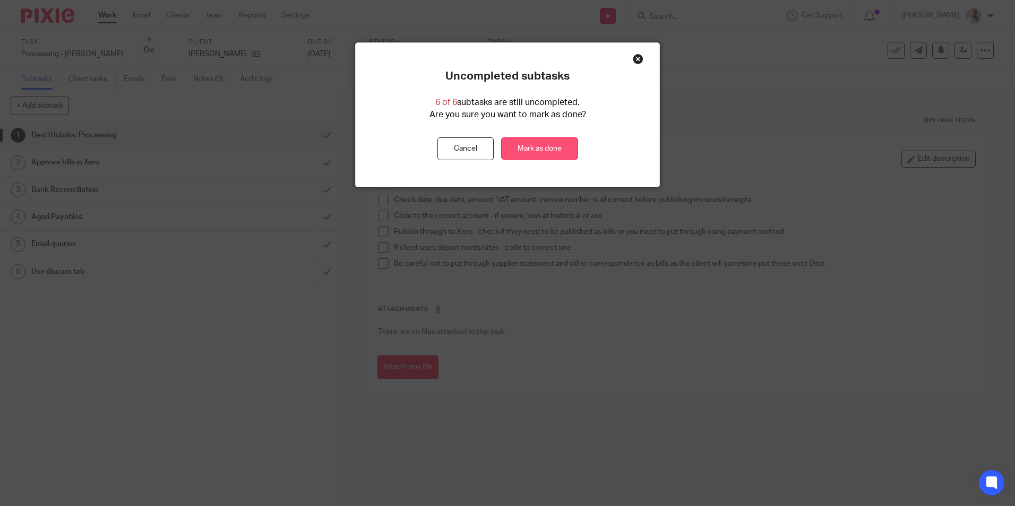
click at [531, 143] on link "Mark as done" at bounding box center [539, 148] width 77 height 23
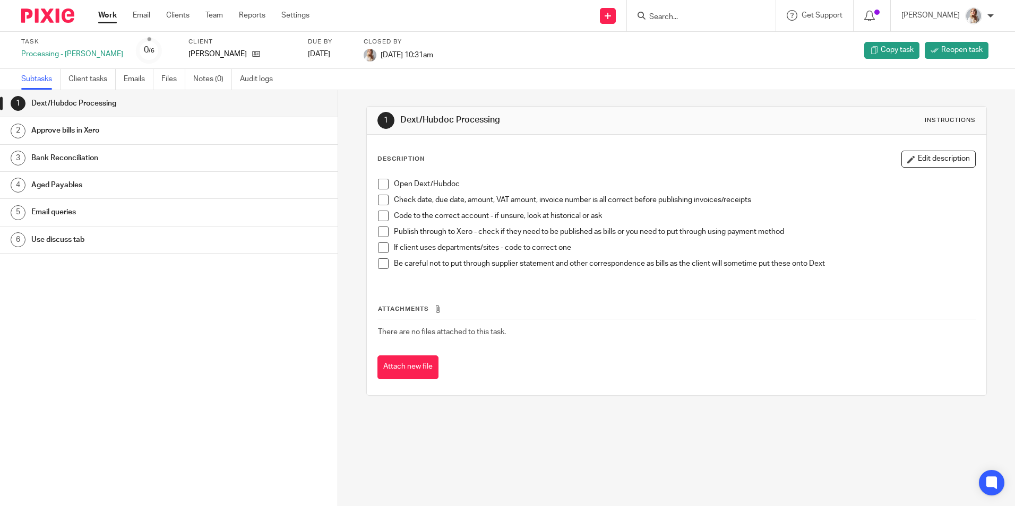
click at [109, 17] on link "Work" at bounding box center [107, 15] width 19 height 11
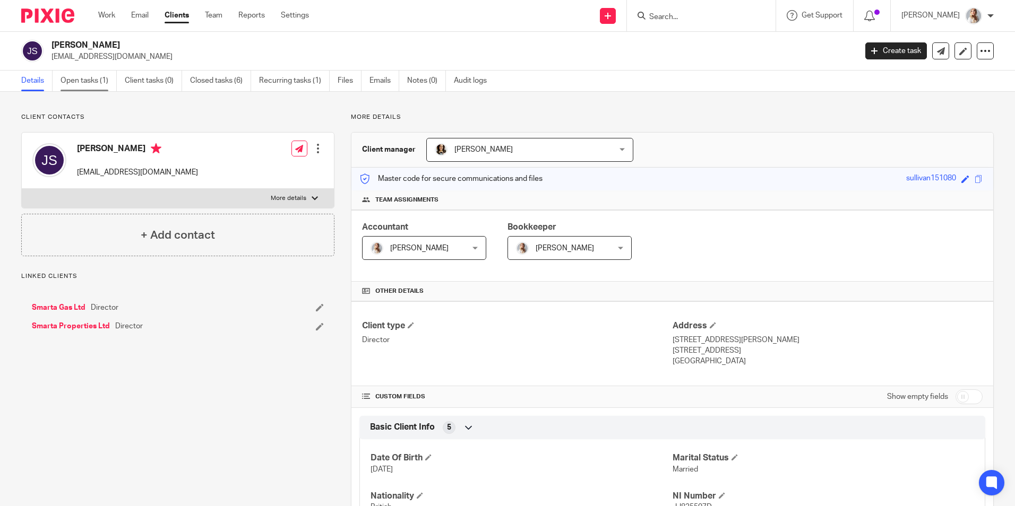
click at [97, 83] on link "Open tasks (1)" at bounding box center [88, 81] width 56 height 21
click at [120, 74] on ul "Details Open tasks (1) Client tasks (0) Closed tasks (6) Recurring tasks (1) Fi…" at bounding box center [261, 81] width 481 height 21
click at [64, 80] on link "Open tasks (1)" at bounding box center [88, 81] width 56 height 21
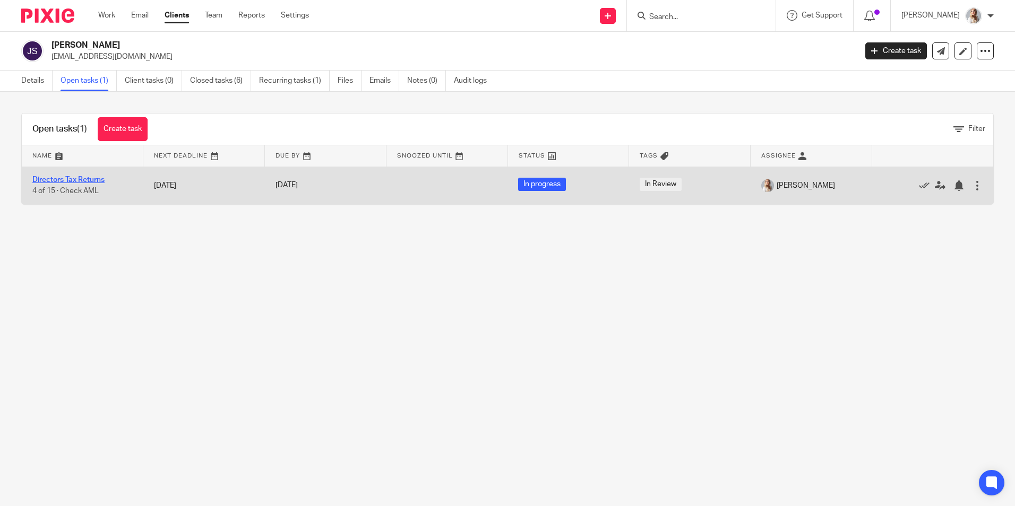
click at [76, 180] on link "Directors Tax Returns" at bounding box center [68, 179] width 72 height 7
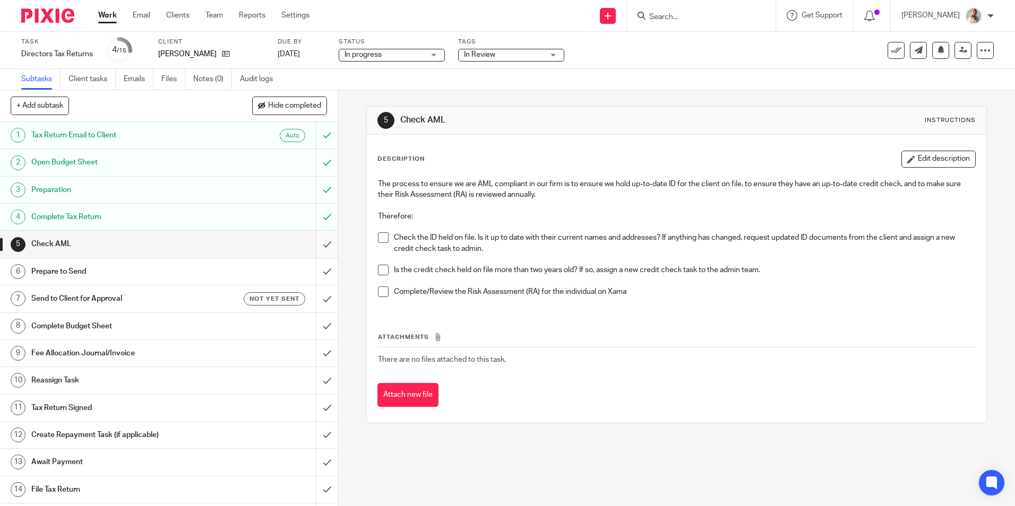
click at [310, 243] on input "submit" at bounding box center [169, 244] width 338 height 27
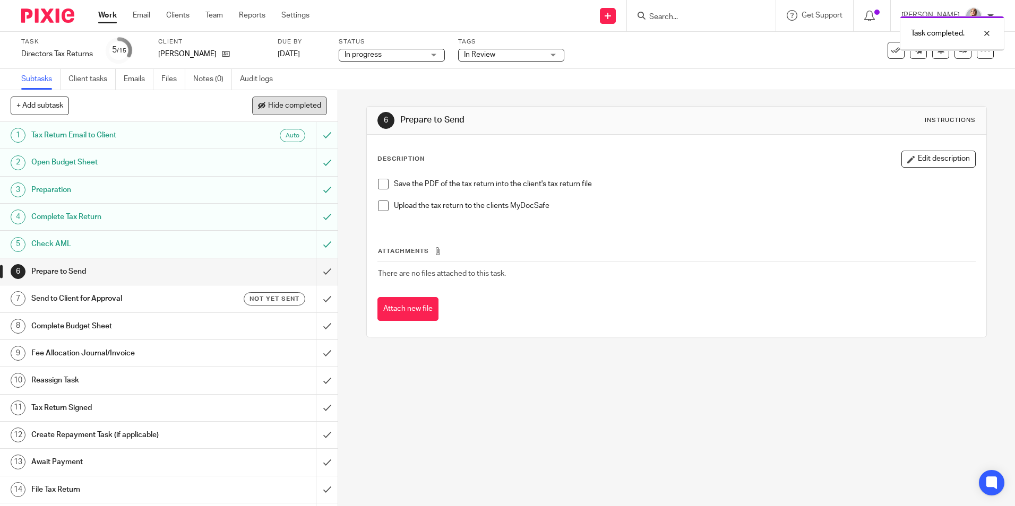
click at [290, 108] on span "Hide completed" at bounding box center [294, 106] width 53 height 8
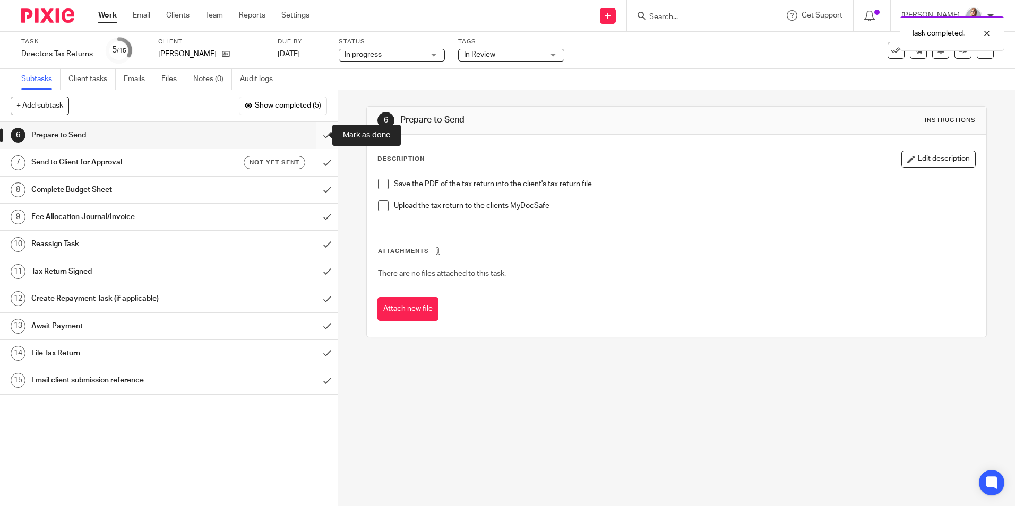
click at [315, 139] on input "submit" at bounding box center [169, 135] width 338 height 27
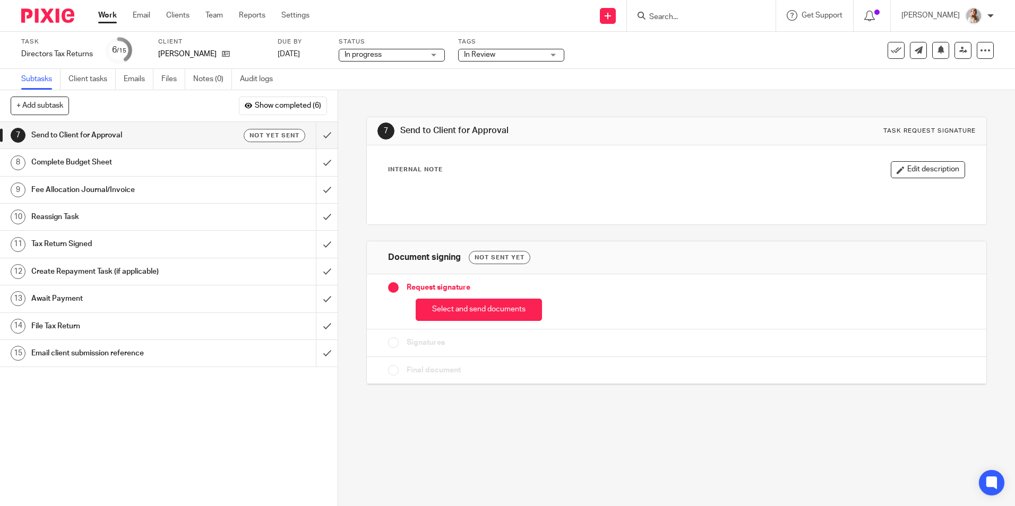
click at [448, 327] on div "Request signature Select and send documents" at bounding box center [676, 301] width 619 height 55
click at [447, 322] on div "Request signature Select and send documents" at bounding box center [676, 301] width 619 height 55
click at [439, 300] on button "Select and send documents" at bounding box center [479, 310] width 126 height 23
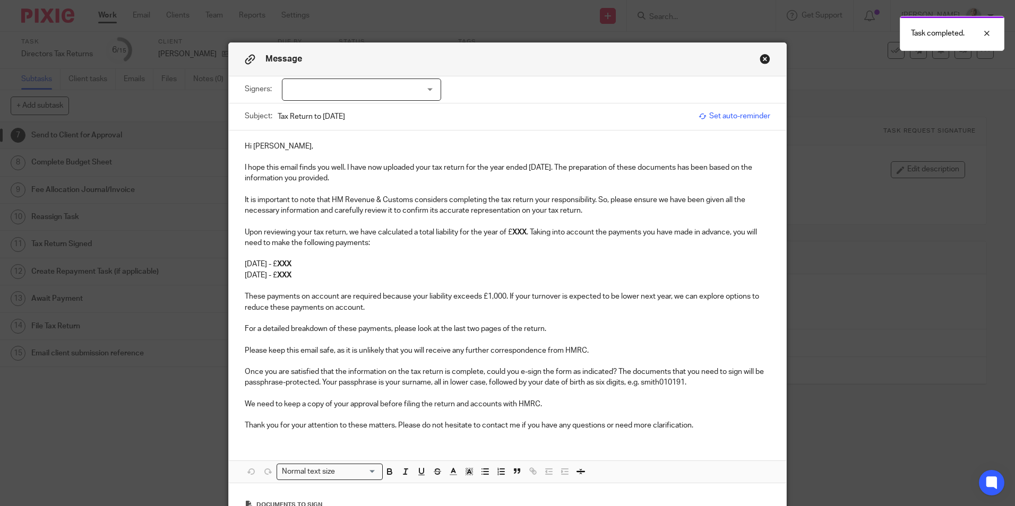
drag, startPoint x: 389, startPoint y: 101, endPoint x: 384, endPoint y: 90, distance: 12.8
click at [388, 100] on div "Signers: Jamie Sullivan (0 selected)" at bounding box center [507, 89] width 525 height 27
click at [384, 90] on div at bounding box center [361, 90] width 159 height 22
click at [370, 105] on li "[PERSON_NAME]" at bounding box center [358, 112] width 158 height 22
checkbox input "true"
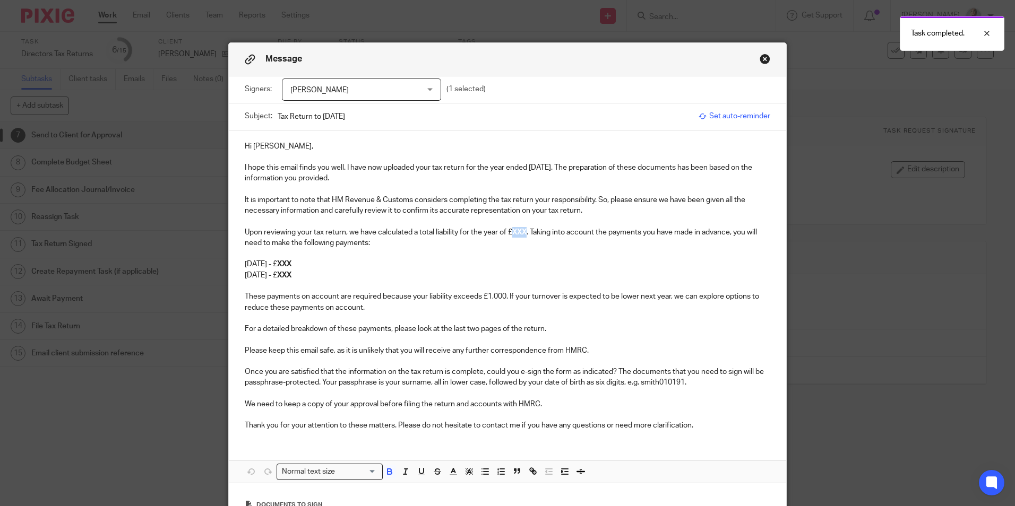
drag, startPoint x: 526, startPoint y: 232, endPoint x: 507, endPoint y: 232, distance: 18.6
click at [511, 233] on p "Upon reviewing your tax return, we have calculated a total liability for the ye…" at bounding box center [507, 238] width 525 height 22
click at [357, 263] on p "31st January 2026 - £ XXX" at bounding box center [507, 264] width 525 height 11
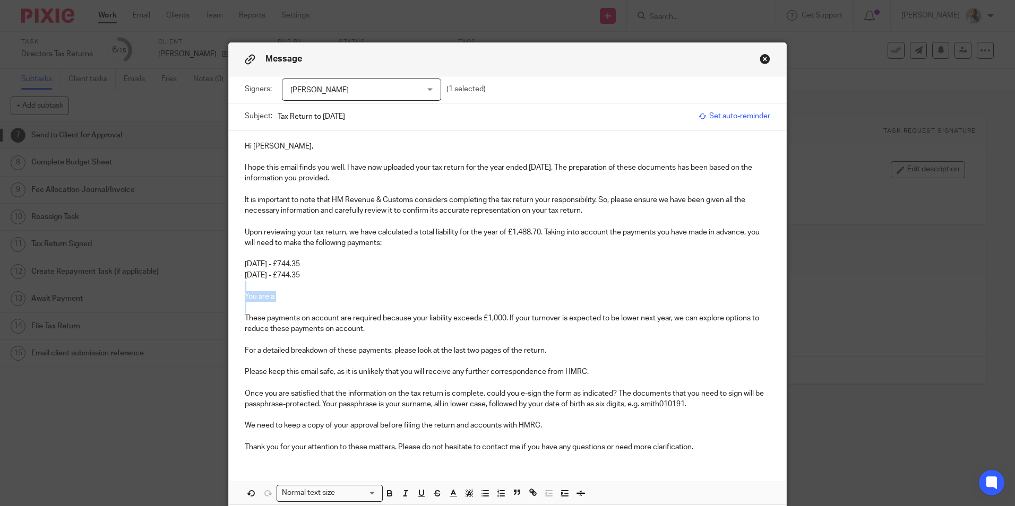
drag, startPoint x: 319, startPoint y: 302, endPoint x: 239, endPoint y: 289, distance: 80.8
click at [239, 289] on div "Hi Jamie, I hope this email finds you well. I have now uploaded your tax return…" at bounding box center [507, 296] width 557 height 331
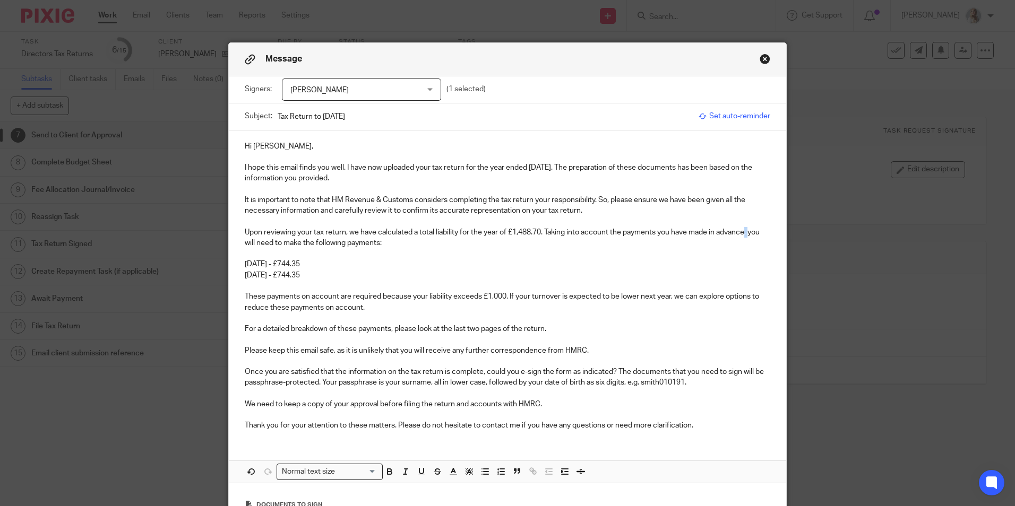
click at [749, 233] on p "Upon reviewing your tax return, we have calculated a total liability for the ye…" at bounding box center [507, 238] width 525 height 22
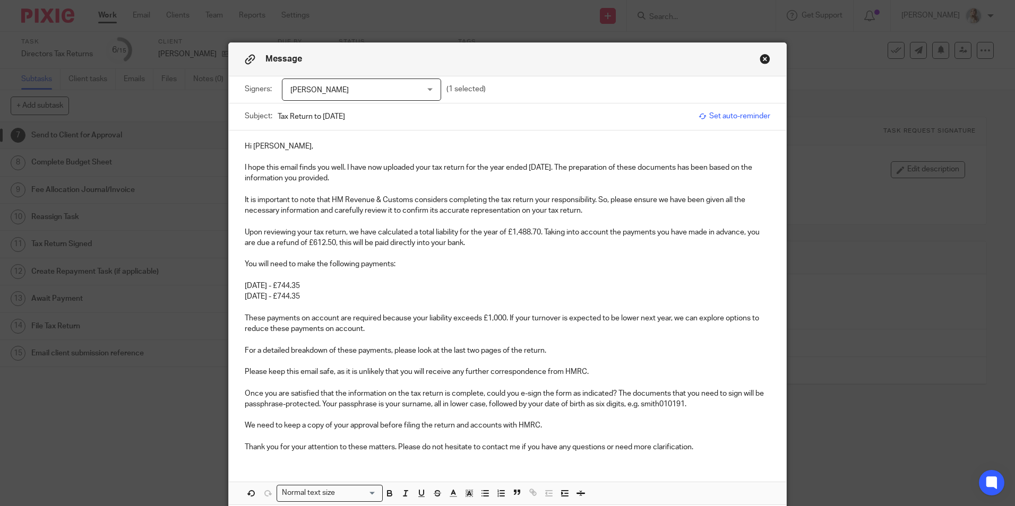
click at [264, 265] on p "You will need to make the following payments:" at bounding box center [507, 264] width 525 height 11
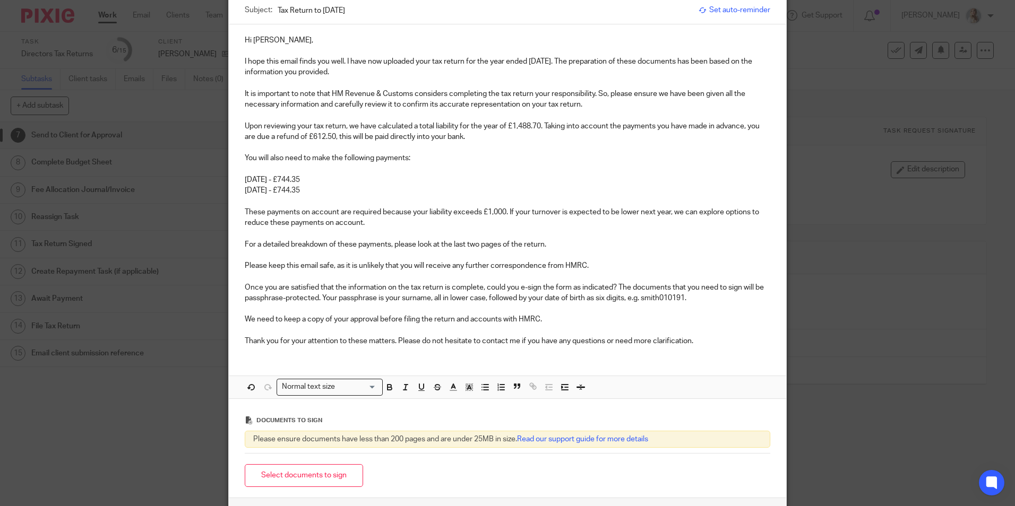
scroll to position [53, 0]
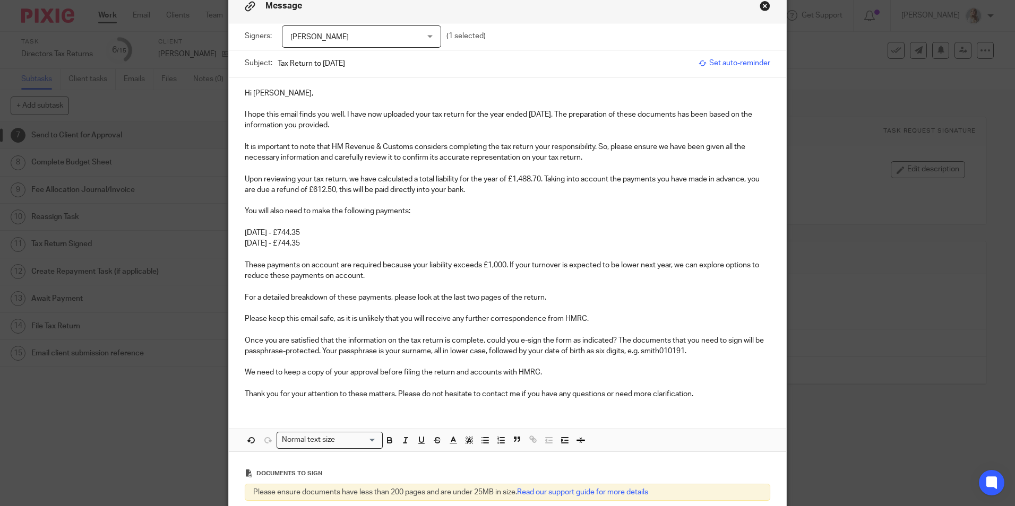
click at [469, 189] on p "Upon reviewing your tax return, we have calculated a total liability for the ye…" at bounding box center [507, 185] width 525 height 22
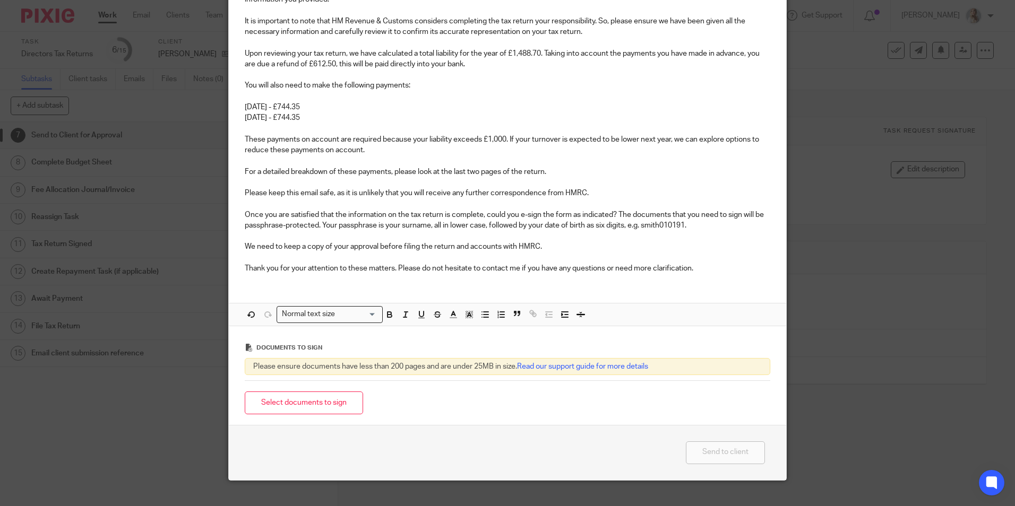
scroll to position [196, 0]
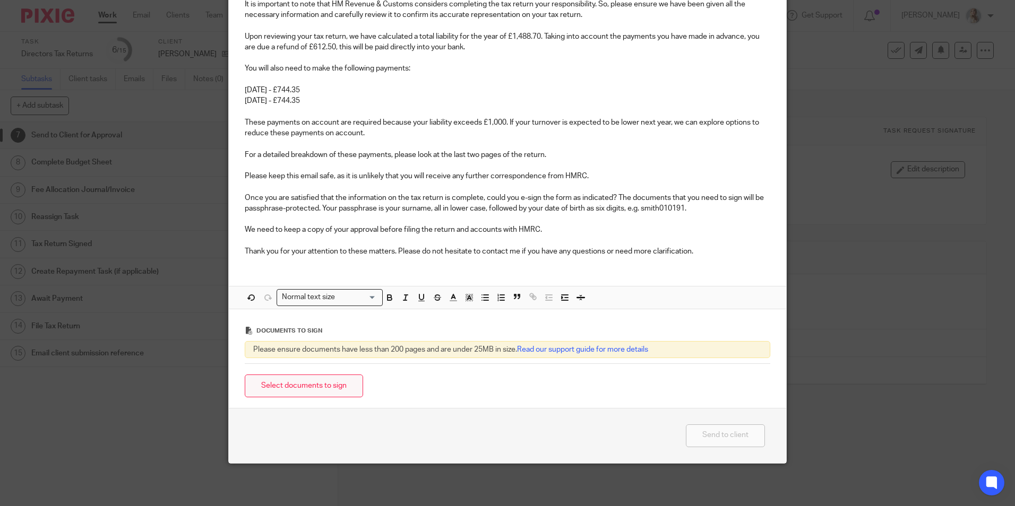
click at [333, 386] on button "Select documents to sign" at bounding box center [304, 386] width 118 height 23
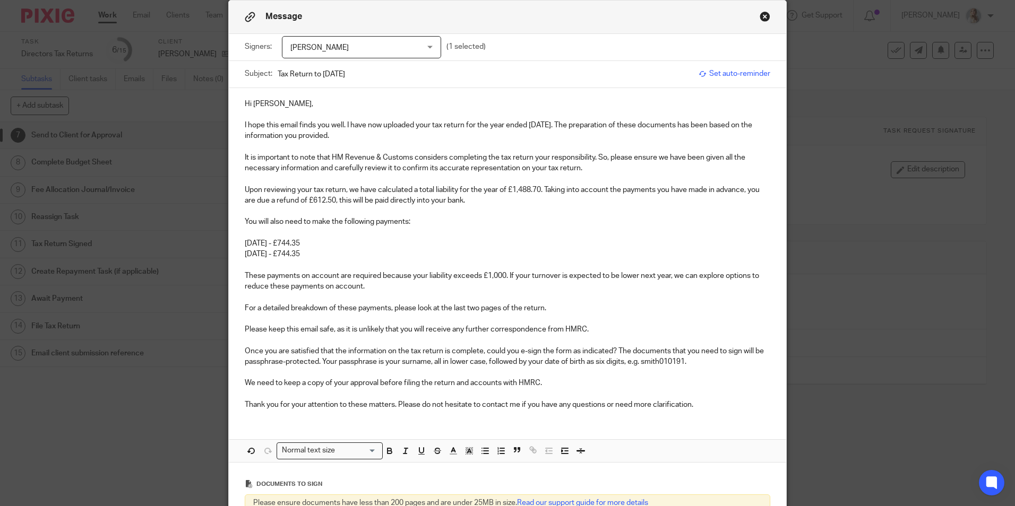
scroll to position [212, 0]
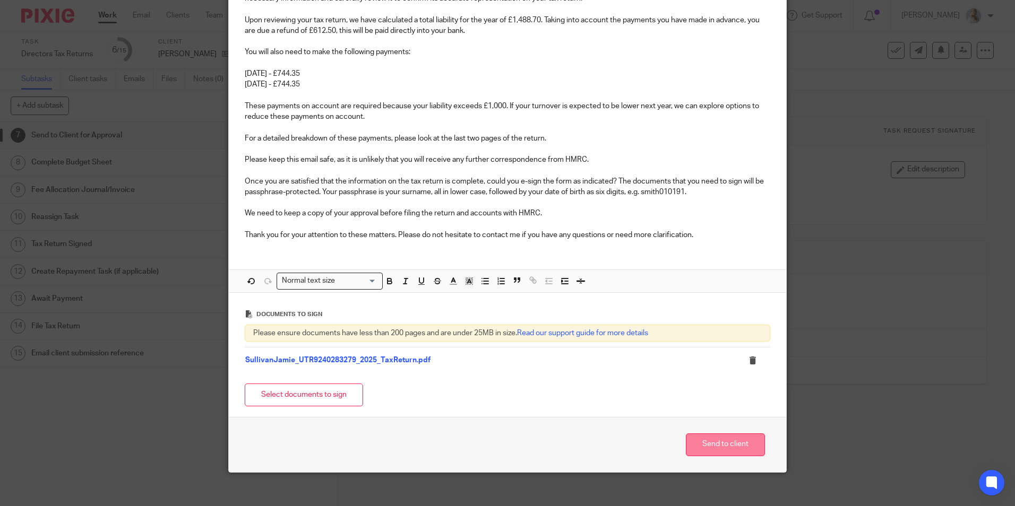
click at [729, 447] on button "Send to client" at bounding box center [725, 445] width 79 height 23
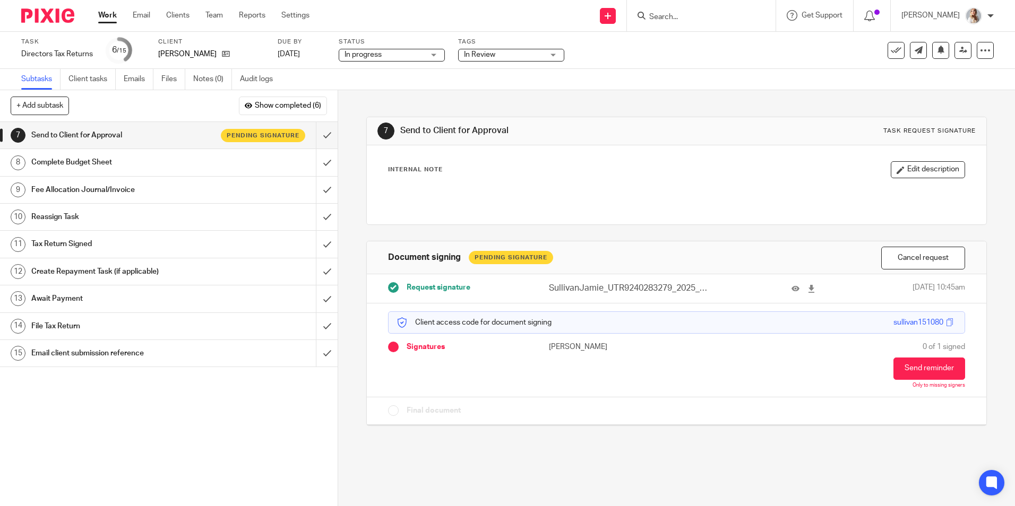
drag, startPoint x: 482, startPoint y: 48, endPoint x: 482, endPoint y: 58, distance: 10.6
click at [482, 49] on div "Tags In Review Accounts Complete Accounts Returned Awaiting approval Awaiting a…" at bounding box center [511, 50] width 106 height 25
click at [483, 57] on span "In Review" at bounding box center [479, 54] width 31 height 7
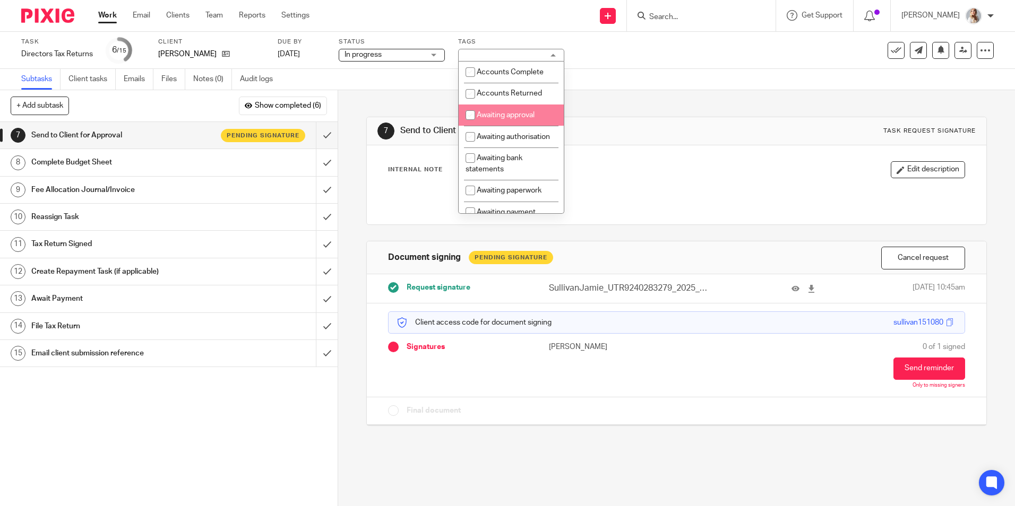
click at [480, 124] on li "Awaiting approval" at bounding box center [511, 116] width 105 height 22
checkbox input "true"
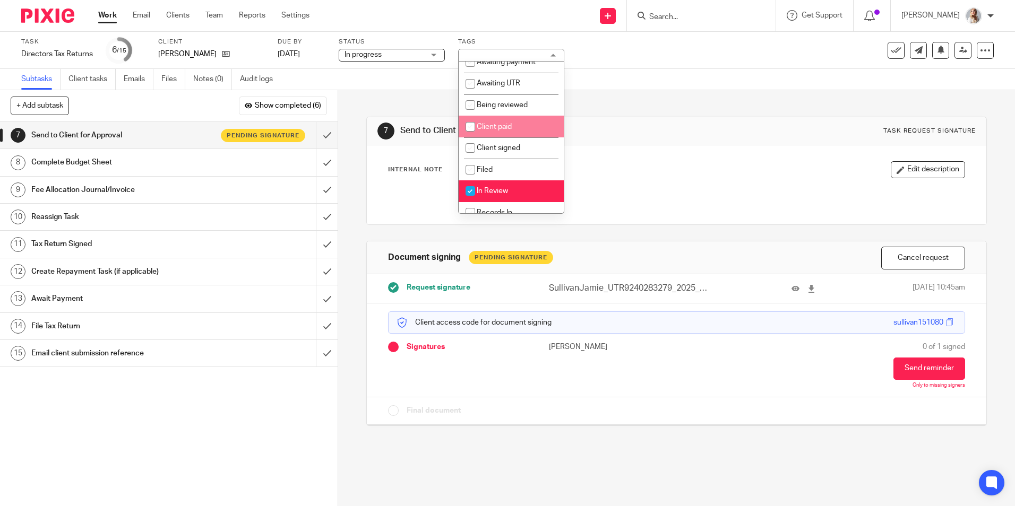
scroll to position [265, 0]
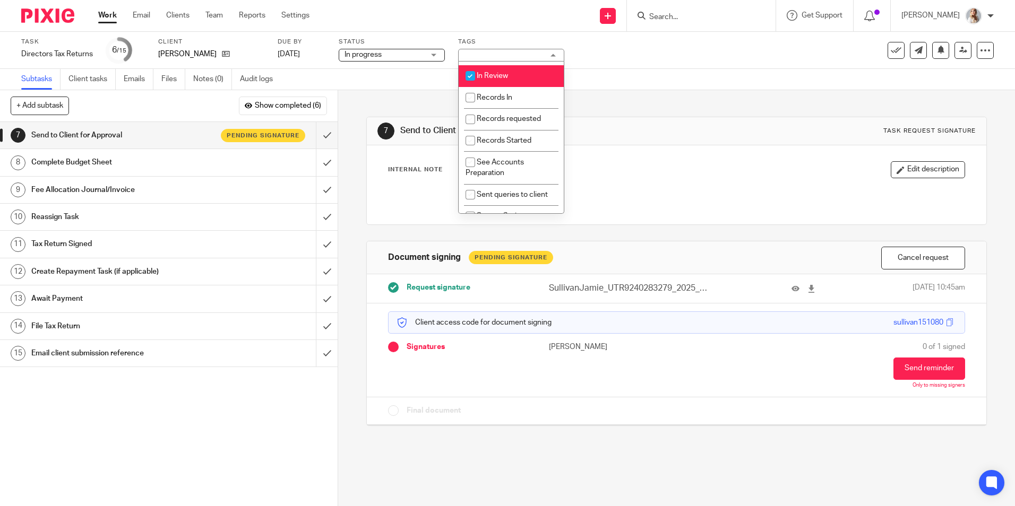
click at [475, 86] on input "checkbox" at bounding box center [470, 76] width 20 height 20
checkbox input "false"
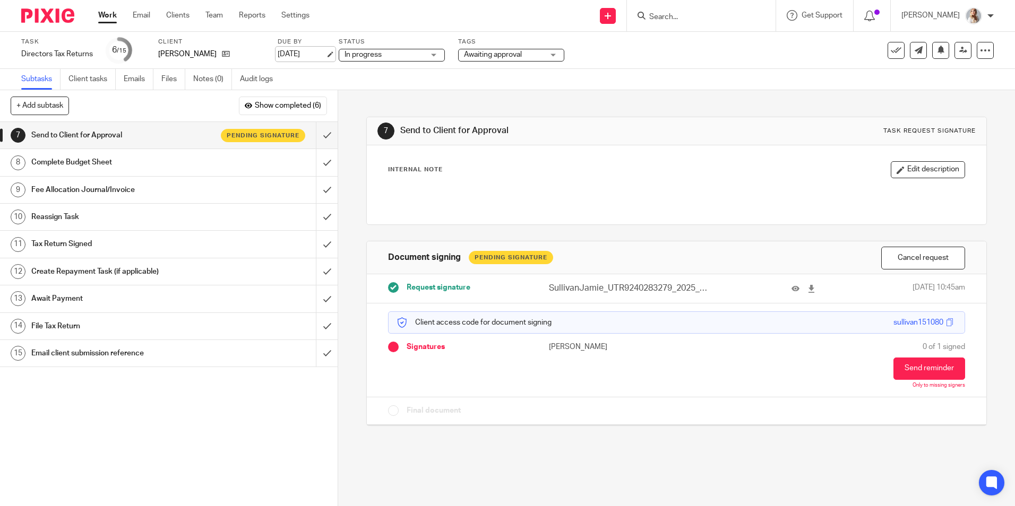
click at [313, 57] on link "[DATE]" at bounding box center [302, 54] width 48 height 11
click at [314, 159] on input "submit" at bounding box center [169, 162] width 338 height 27
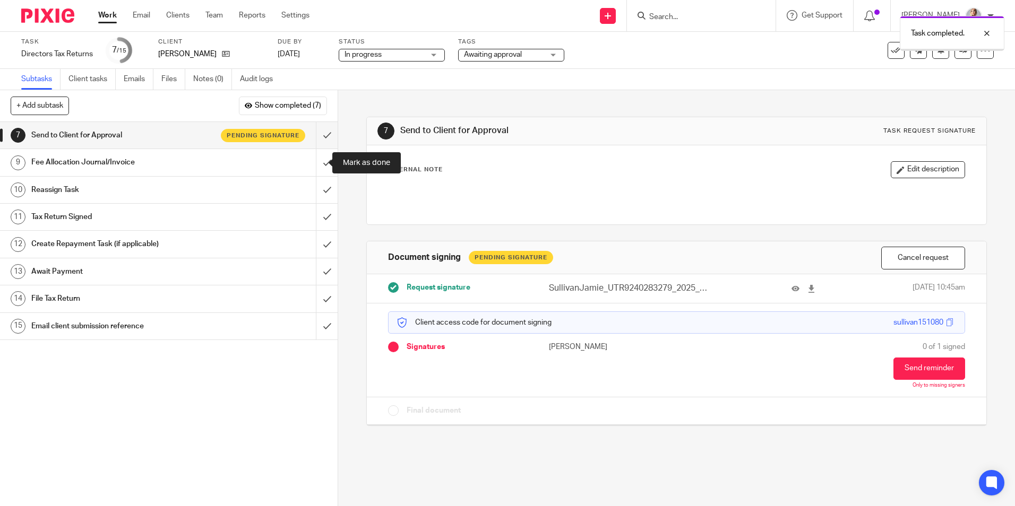
click at [314, 159] on input "submit" at bounding box center [169, 162] width 338 height 27
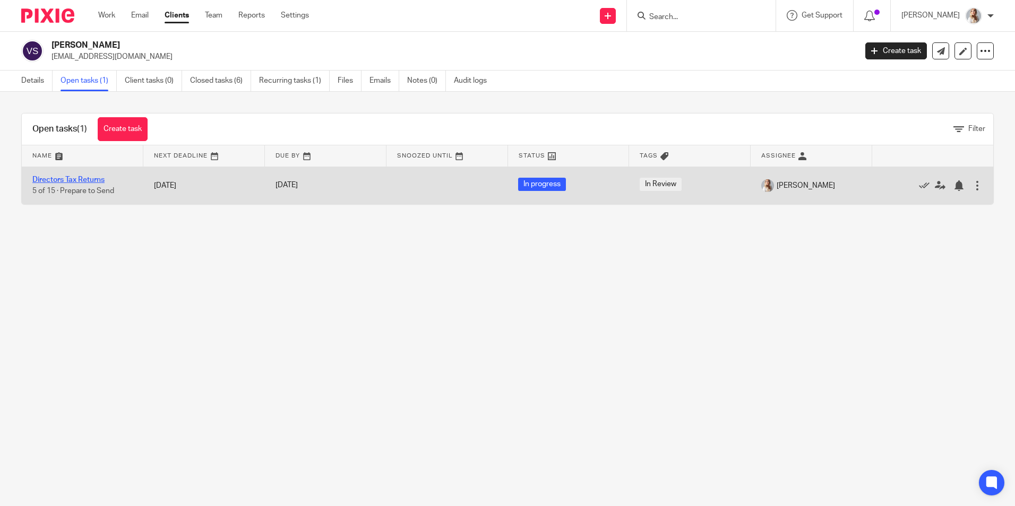
click at [99, 177] on link "Directors Tax Returns" at bounding box center [68, 179] width 72 height 7
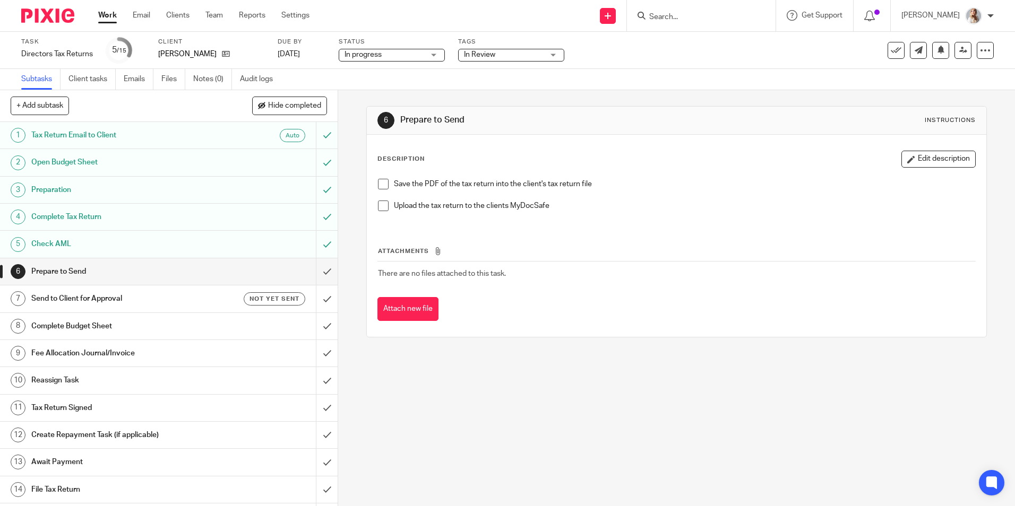
click at [464, 62] on div "Tags In Review Accounts Complete Accounts Returned Awaiting approval Awaiting a…" at bounding box center [511, 50] width 106 height 25
click at [472, 55] on span "In Review" at bounding box center [479, 54] width 31 height 7
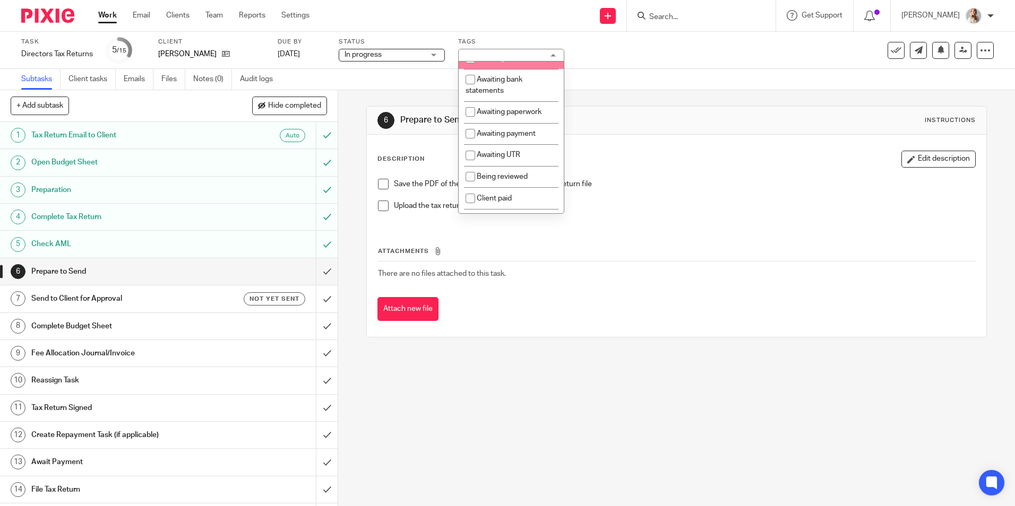
scroll to position [159, 0]
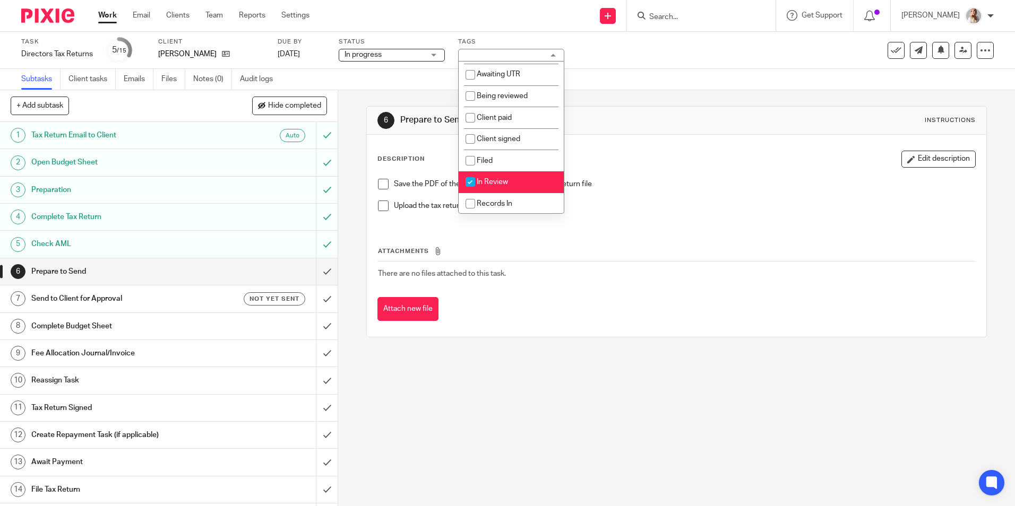
click at [485, 186] on span "In Review" at bounding box center [492, 181] width 31 height 7
checkbox input "false"
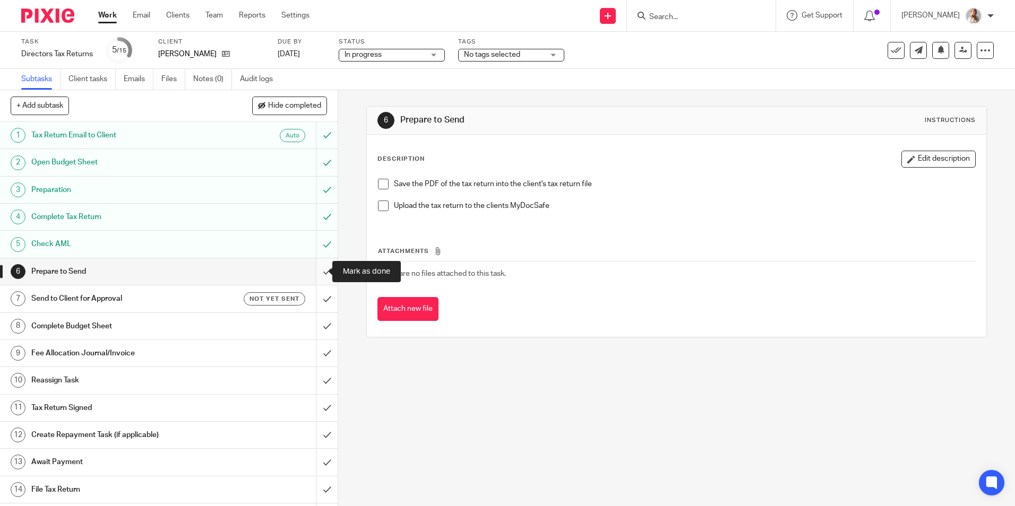
click at [317, 277] on input "submit" at bounding box center [169, 271] width 338 height 27
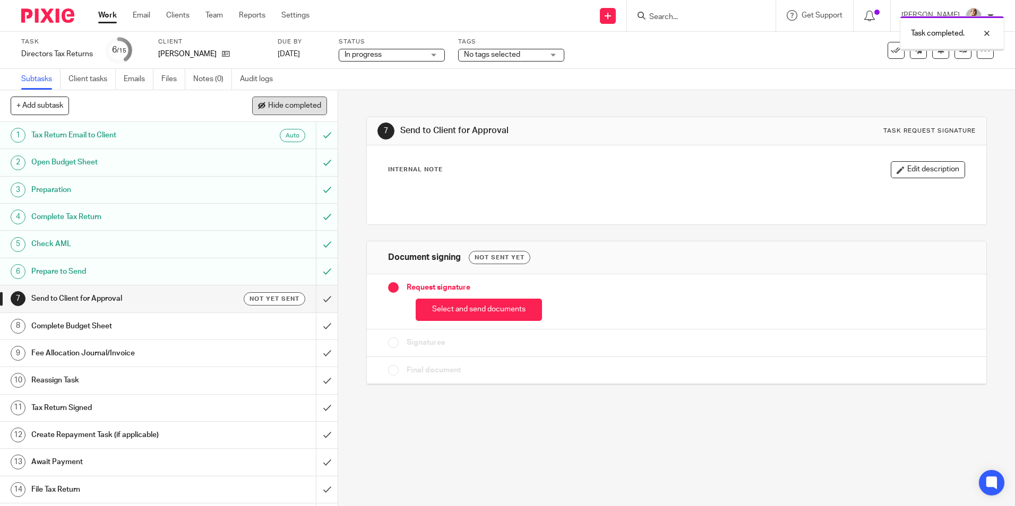
click at [284, 105] on span "Hide completed" at bounding box center [294, 106] width 53 height 8
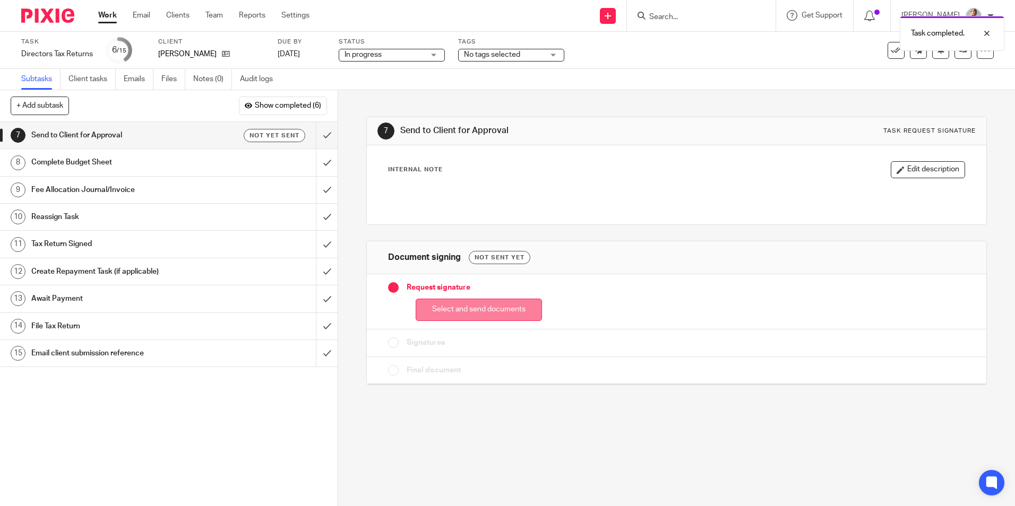
drag, startPoint x: 449, startPoint y: 305, endPoint x: 427, endPoint y: 218, distance: 89.8
click at [449, 306] on button "Select and send documents" at bounding box center [479, 310] width 126 height 23
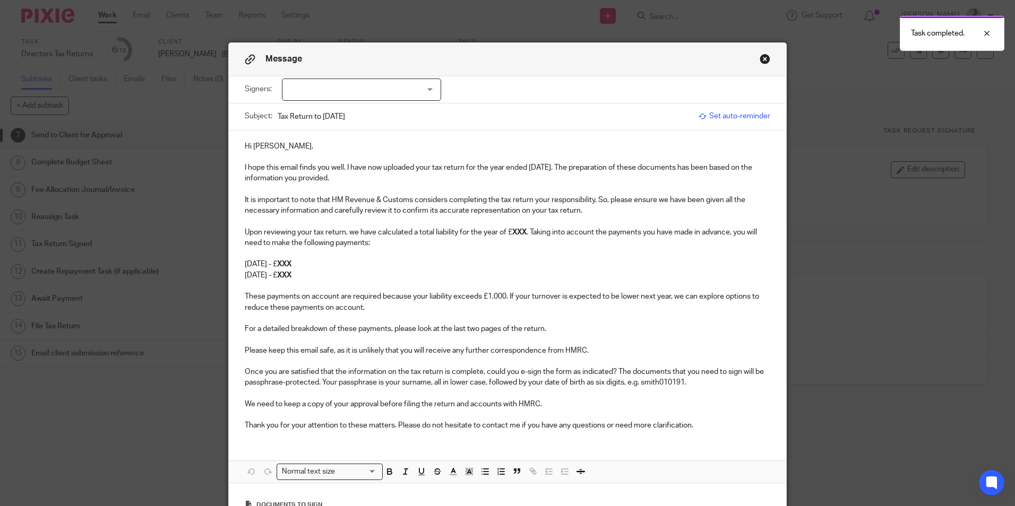
click at [365, 86] on div at bounding box center [361, 90] width 159 height 22
click at [355, 109] on li "[PERSON_NAME]" at bounding box center [358, 112] width 158 height 22
checkbox input "true"
click at [295, 146] on p "Hi [PERSON_NAME]," at bounding box center [507, 146] width 525 height 11
click at [524, 231] on strong "XXX" at bounding box center [519, 232] width 14 height 7
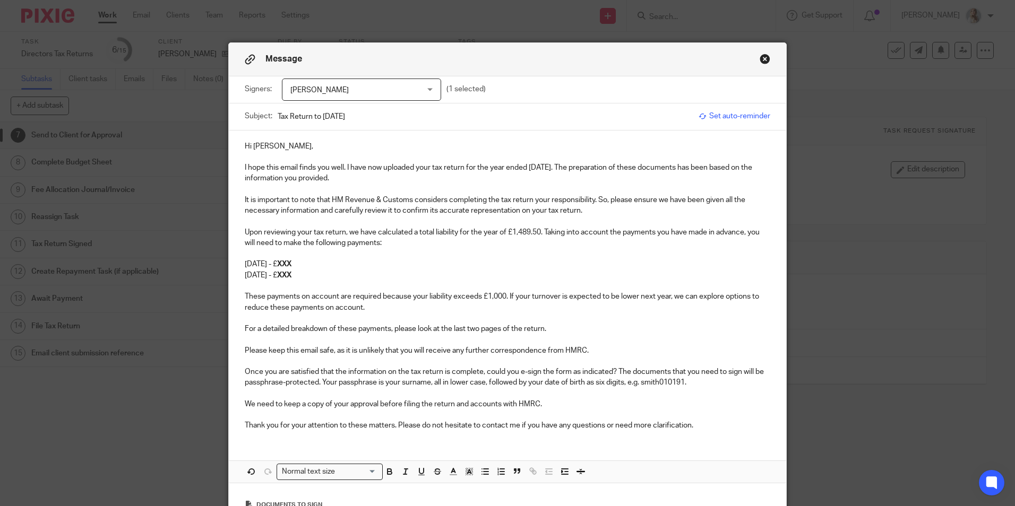
click at [402, 247] on p "Upon reviewing your tax return, we have calculated a total liability for the ye…" at bounding box center [507, 238] width 525 height 22
click at [370, 261] on p "[DATE] - £ XXX" at bounding box center [507, 264] width 525 height 11
click at [745, 232] on p "Upon reviewing your tax return, we have calculated a total liability for the ye…" at bounding box center [507, 238] width 525 height 22
click at [749, 229] on p "Upon reviewing your tax return, we have calculated a total liability for the ye…" at bounding box center [507, 238] width 525 height 22
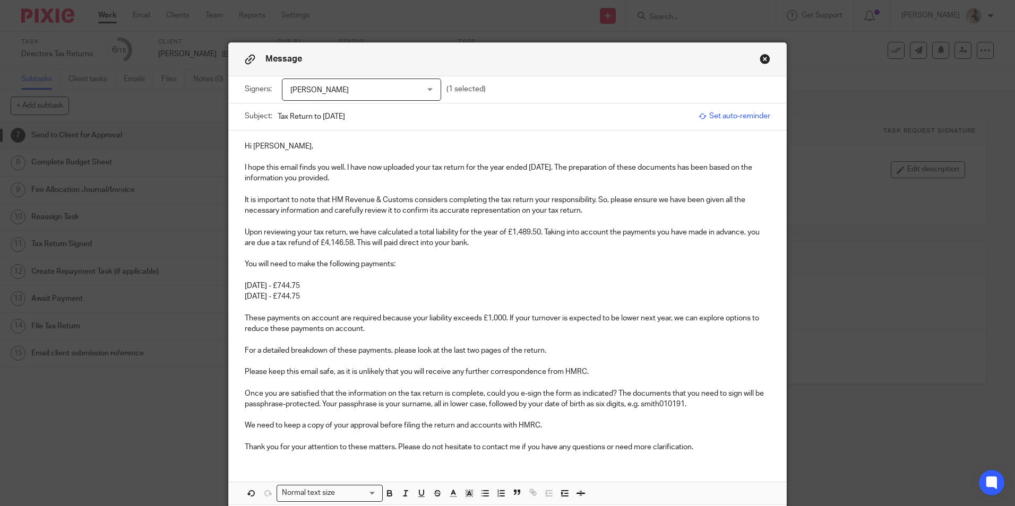
click at [270, 263] on p "You will need to make the following payments:" at bounding box center [507, 264] width 525 height 11
click at [448, 287] on p "[DATE] - £744.75" at bounding box center [507, 286] width 525 height 11
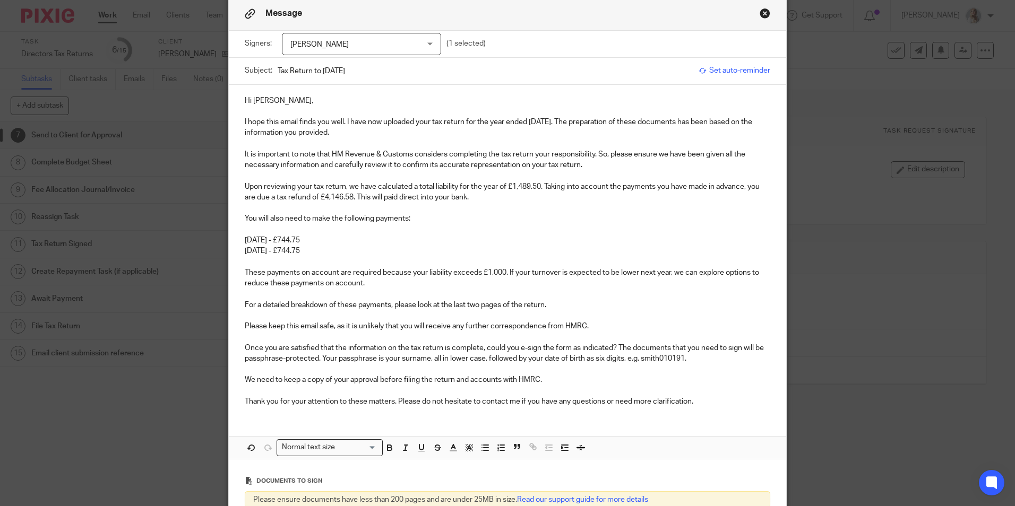
scroll to position [106, 0]
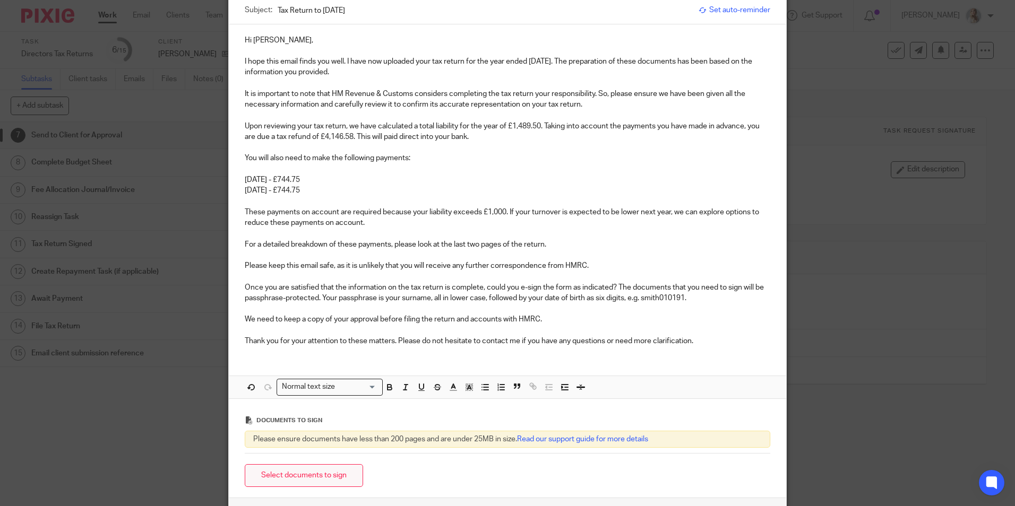
click at [343, 471] on button "Select documents to sign" at bounding box center [304, 475] width 118 height 23
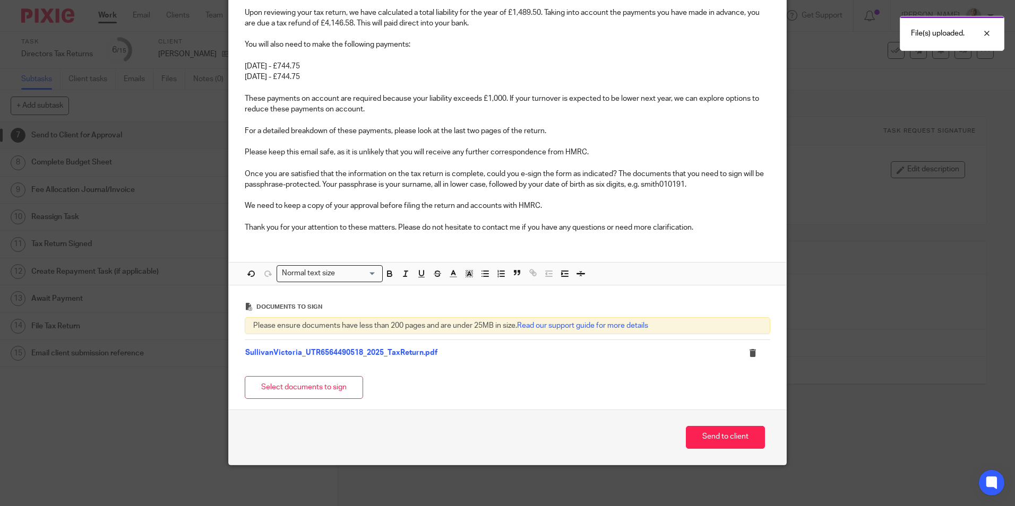
scroll to position [221, 0]
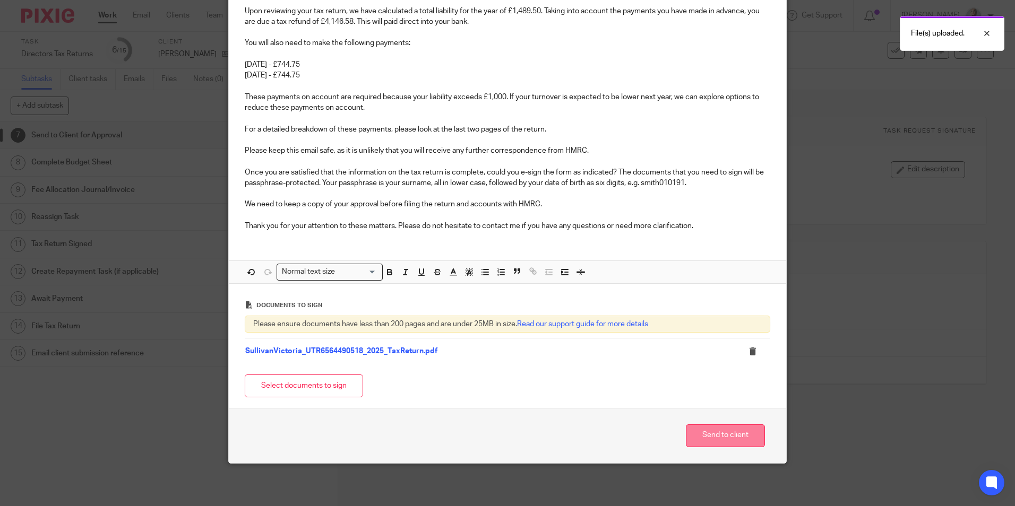
click at [699, 442] on button "Send to client" at bounding box center [725, 436] width 79 height 23
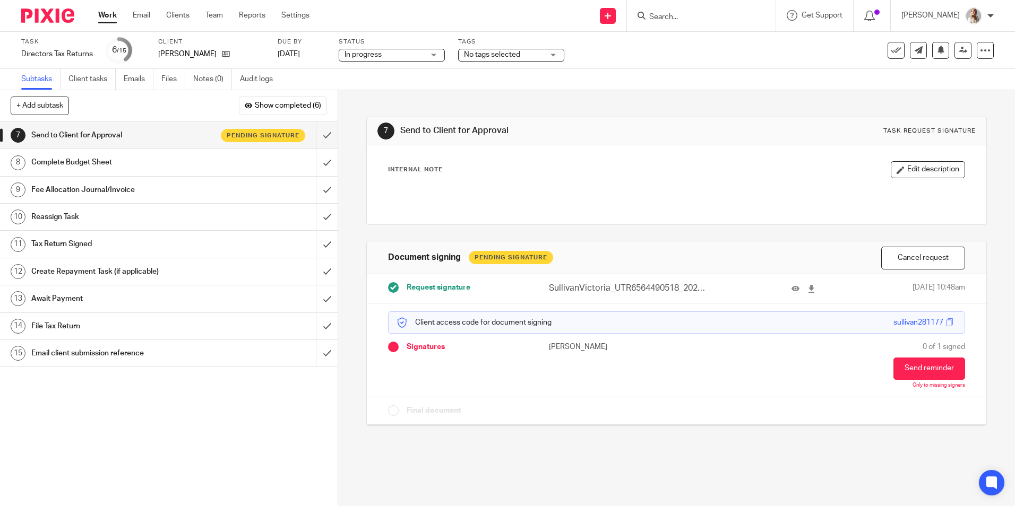
click at [498, 53] on span "No tags selected" at bounding box center [492, 54] width 56 height 7
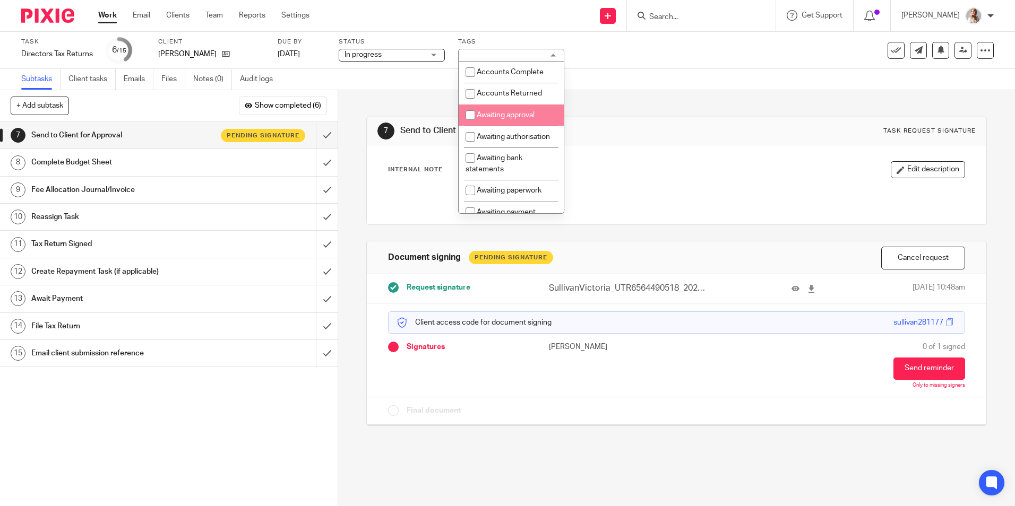
click at [485, 123] on li "Awaiting approval" at bounding box center [511, 116] width 105 height 22
checkbox input "true"
click at [314, 56] on link "29 Aug 2025" at bounding box center [302, 54] width 48 height 11
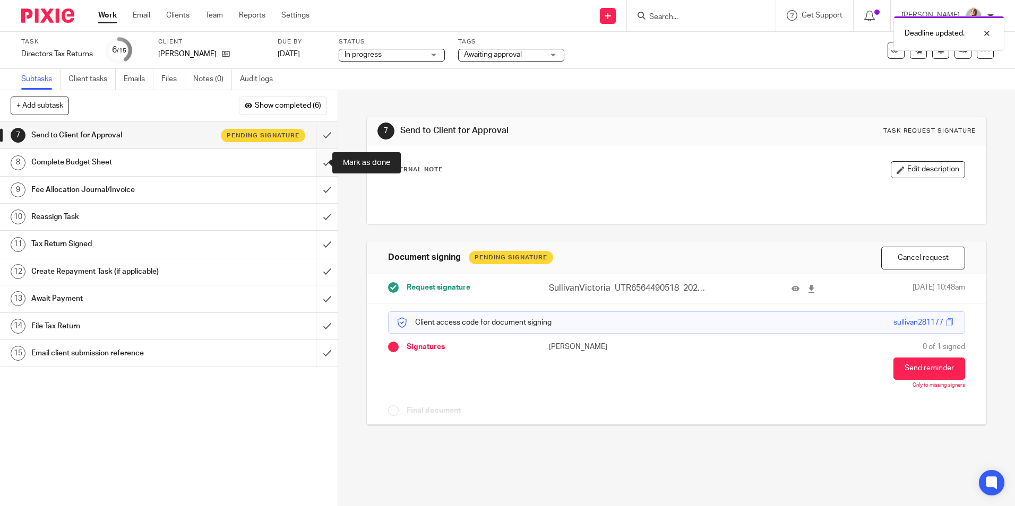
click at [314, 162] on input "submit" at bounding box center [169, 162] width 338 height 27
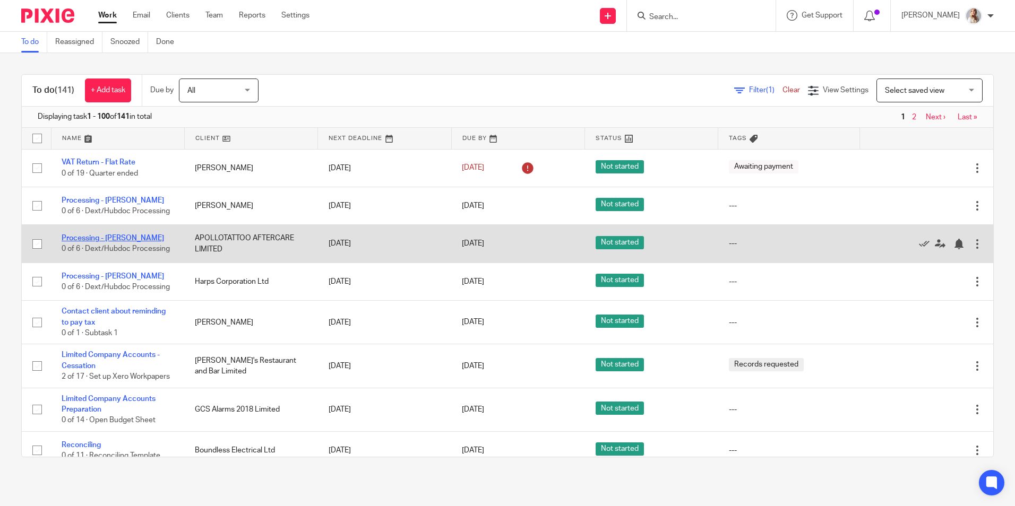
click at [98, 239] on link "Processing - [PERSON_NAME]" at bounding box center [113, 238] width 102 height 7
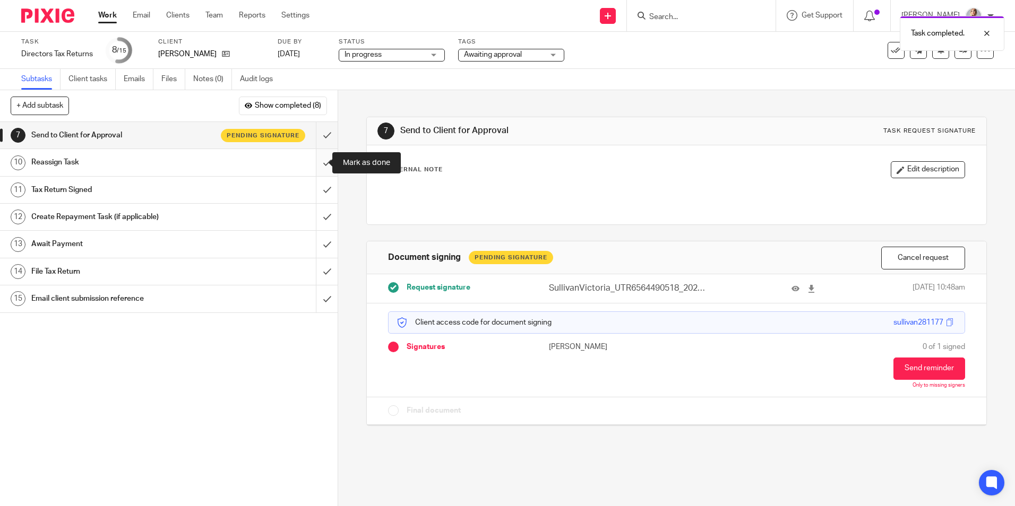
click at [320, 157] on input "submit" at bounding box center [169, 162] width 338 height 27
click at [110, 13] on link "Work" at bounding box center [107, 15] width 19 height 11
